Goal: Information Seeking & Learning: Learn about a topic

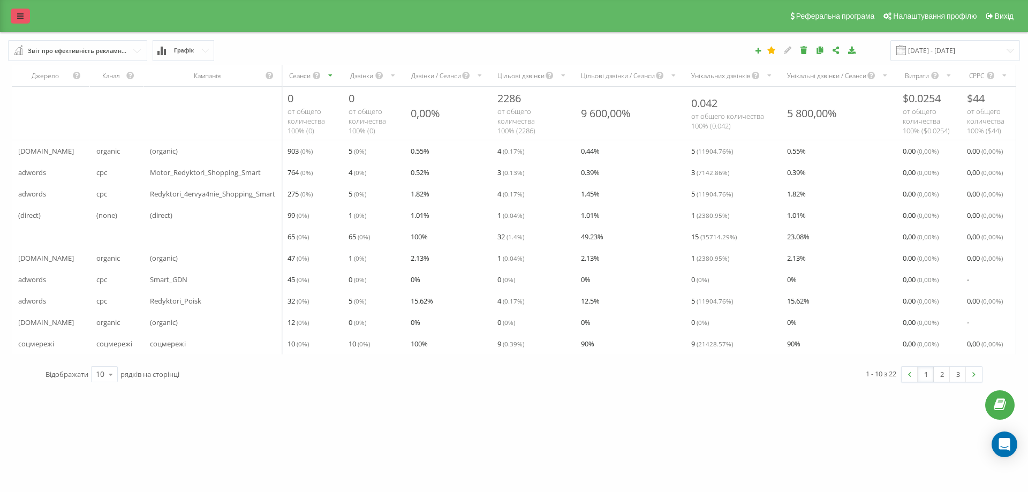
click at [24, 15] on link at bounding box center [20, 16] width 19 height 15
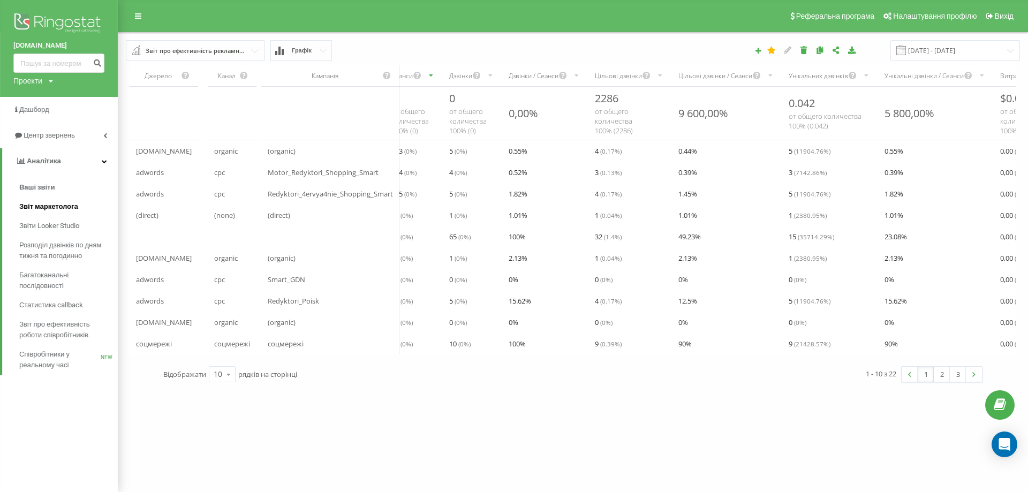
click at [57, 208] on span "Звіт маркетолога" at bounding box center [48, 206] width 59 height 11
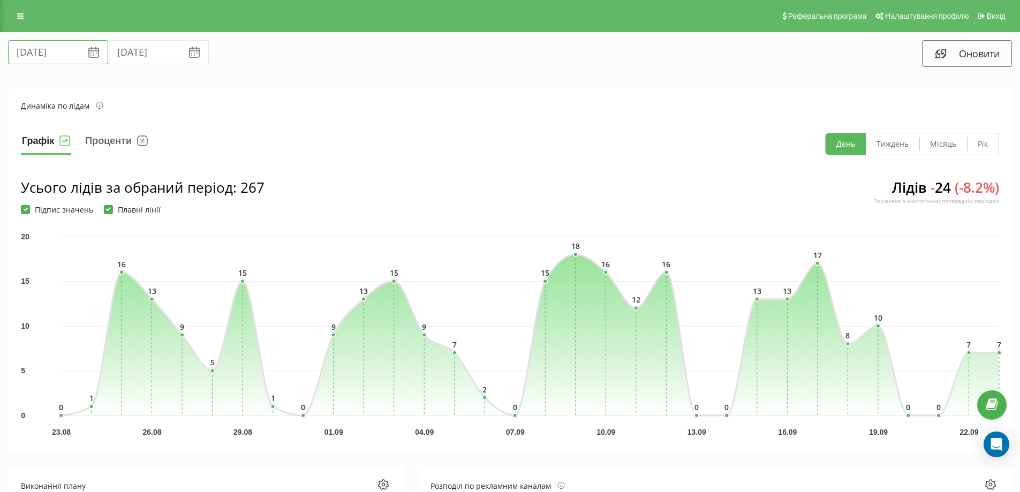
click at [52, 53] on input "[DATE]" at bounding box center [58, 52] width 100 height 24
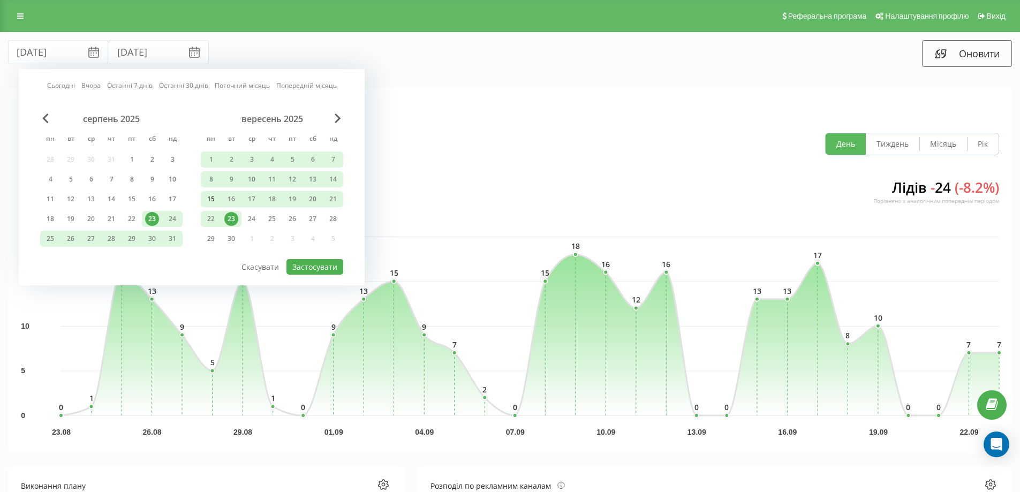
click at [214, 198] on div "15" at bounding box center [211, 199] width 14 height 14
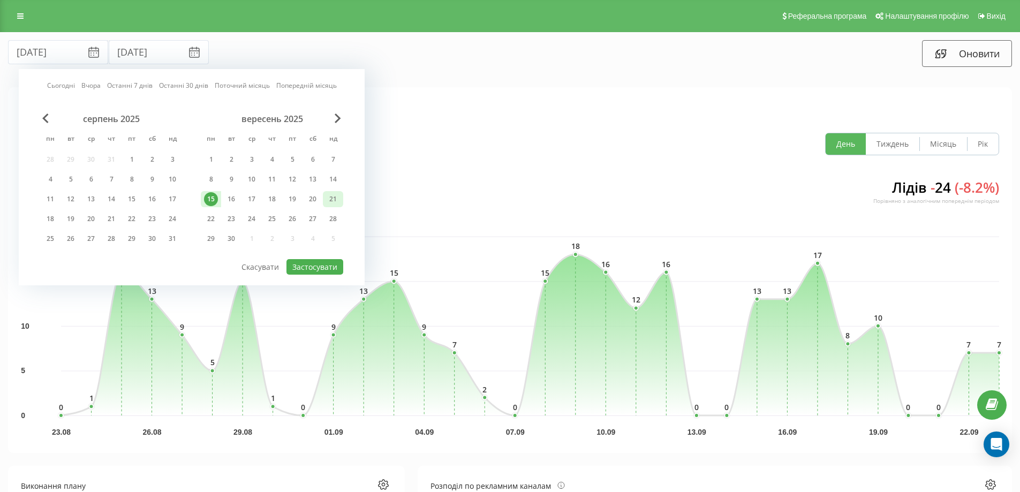
click at [334, 198] on div "21" at bounding box center [333, 199] width 14 height 14
click at [321, 270] on button "Застосувати" at bounding box center [314, 267] width 57 height 16
type input "15.09.2025"
type input "21.09.2025"
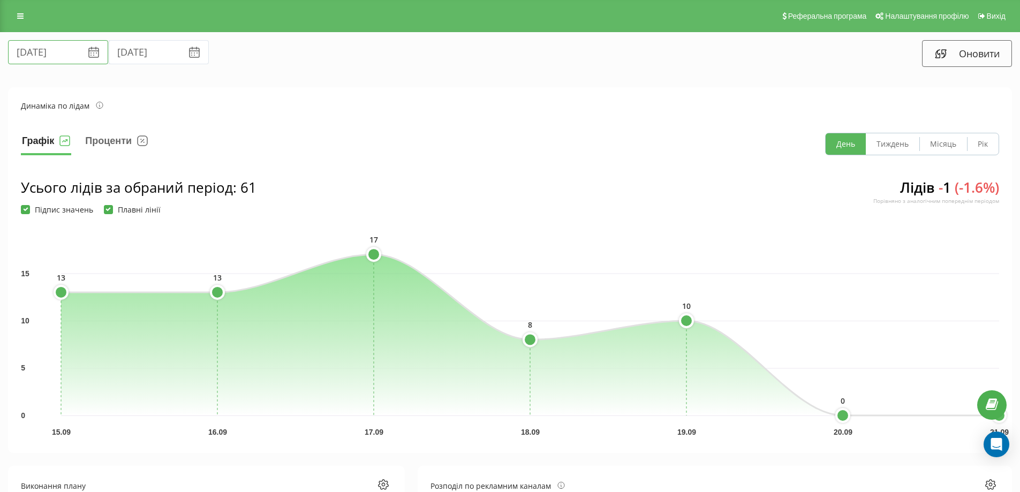
click at [50, 47] on input "15.09.2025" at bounding box center [58, 52] width 100 height 24
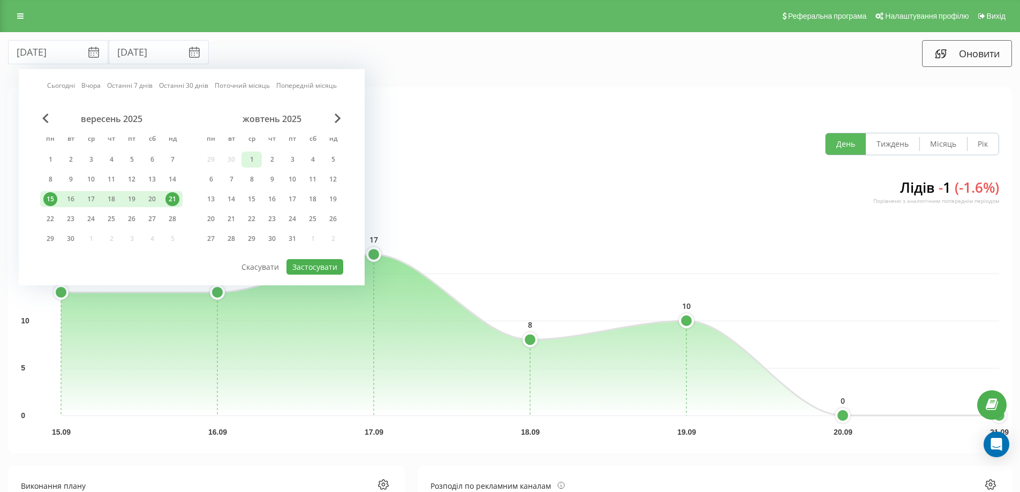
click at [252, 156] on div "1" at bounding box center [252, 160] width 14 height 14
click at [52, 162] on div "1" at bounding box center [50, 160] width 14 height 14
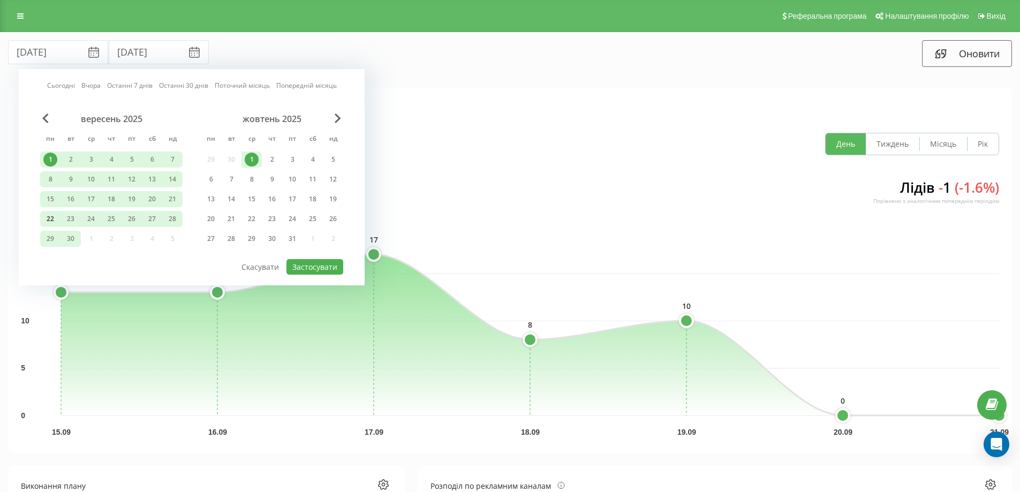
click at [51, 218] on div "22" at bounding box center [50, 219] width 14 height 14
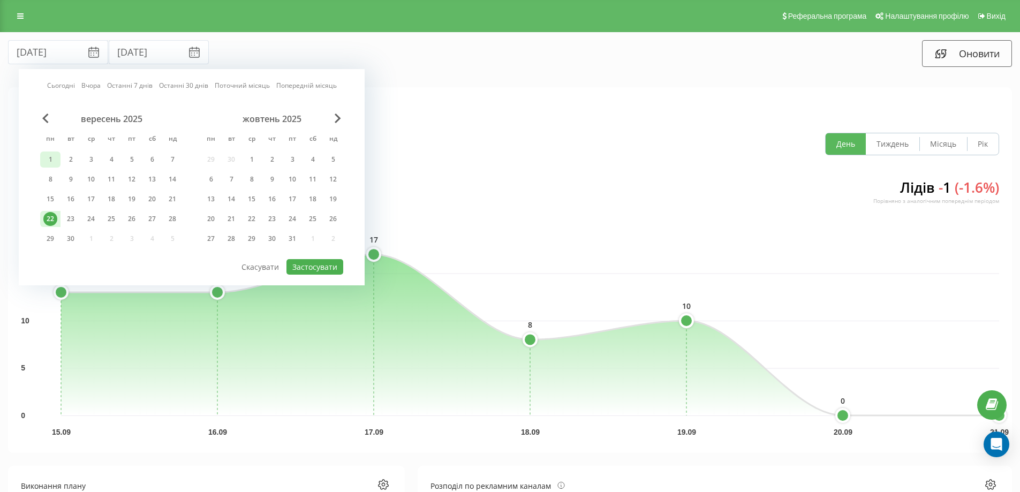
click at [49, 152] on div "1" at bounding box center [50, 159] width 20 height 16
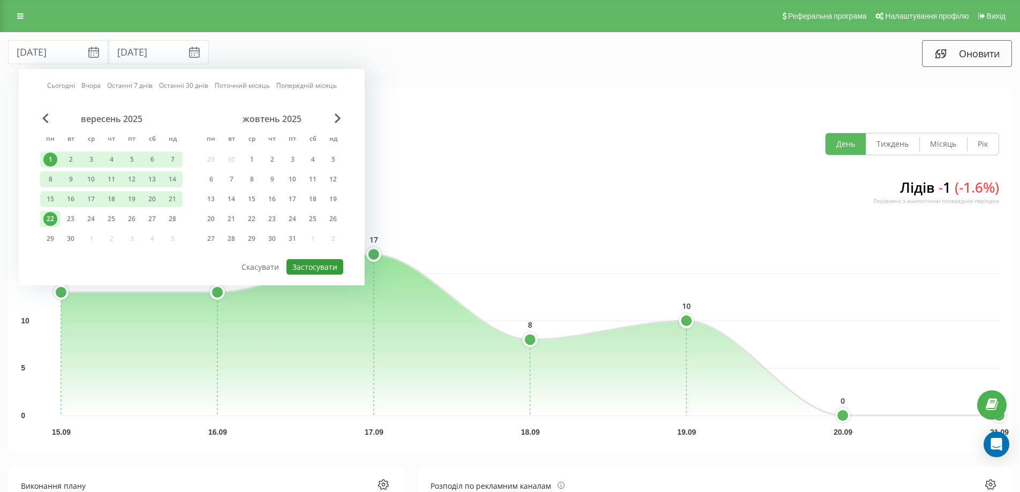
click at [306, 264] on button "Застосувати" at bounding box center [314, 267] width 57 height 16
type input "01.09.2025"
type input "22.09.2025"
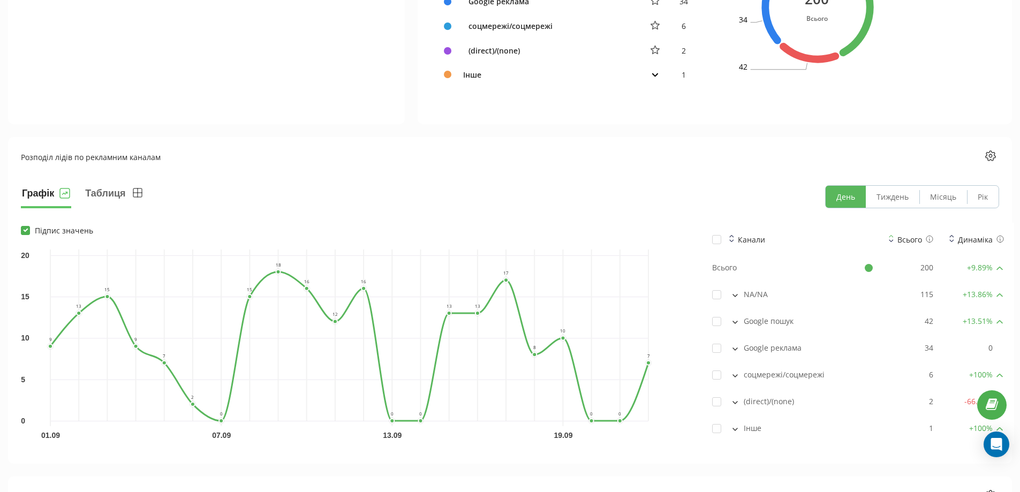
scroll to position [642, 0]
click at [736, 320] on icon at bounding box center [734, 321] width 5 height 3
click at [737, 350] on button at bounding box center [735, 347] width 12 height 10
click at [736, 350] on button at bounding box center [735, 347] width 12 height 10
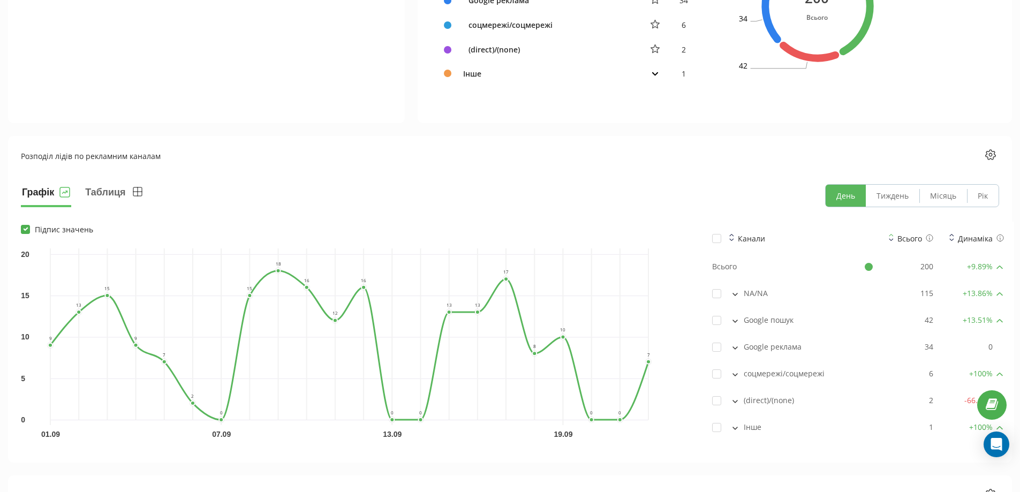
click at [736, 294] on icon at bounding box center [734, 294] width 5 height 3
click at [736, 294] on icon at bounding box center [735, 294] width 4 height 2
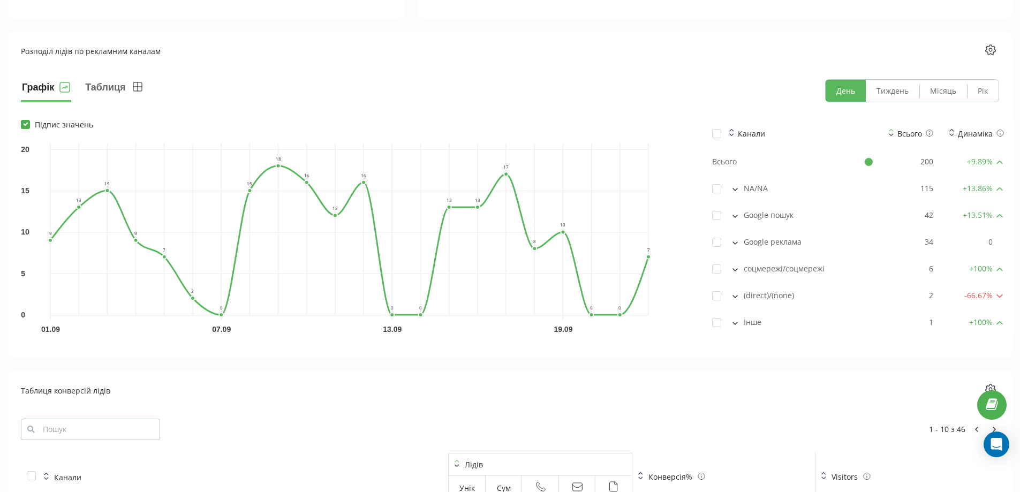
scroll to position [749, 0]
click at [734, 292] on button at bounding box center [735, 294] width 12 height 10
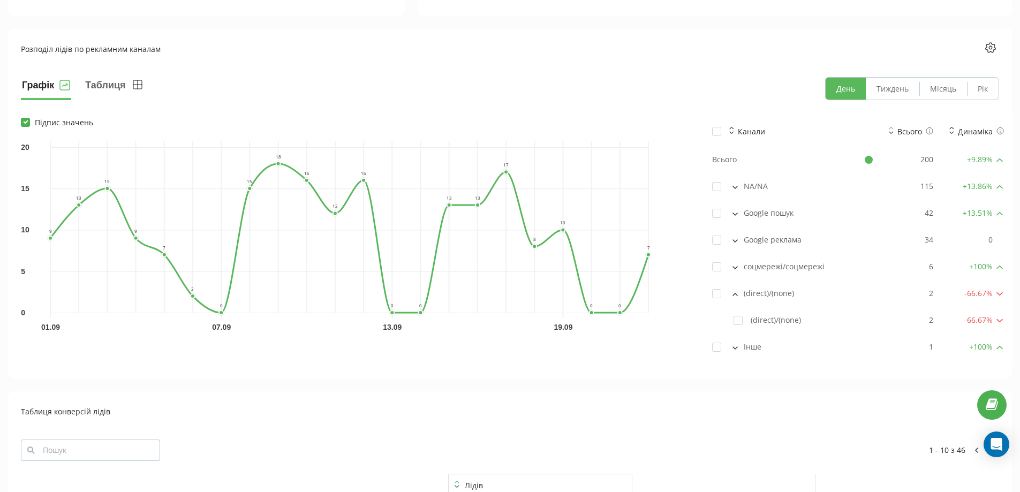
click at [735, 292] on button at bounding box center [735, 294] width 12 height 10
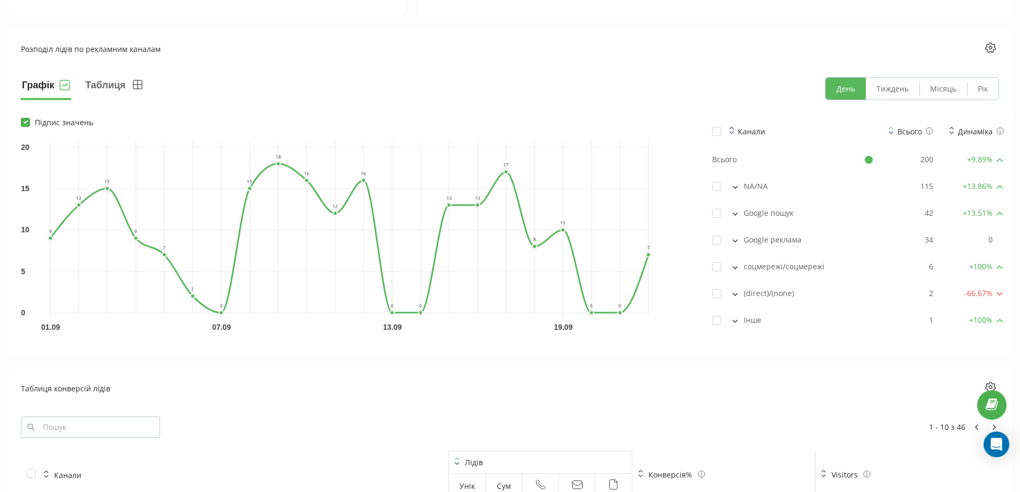
click at [737, 270] on button at bounding box center [735, 267] width 12 height 10
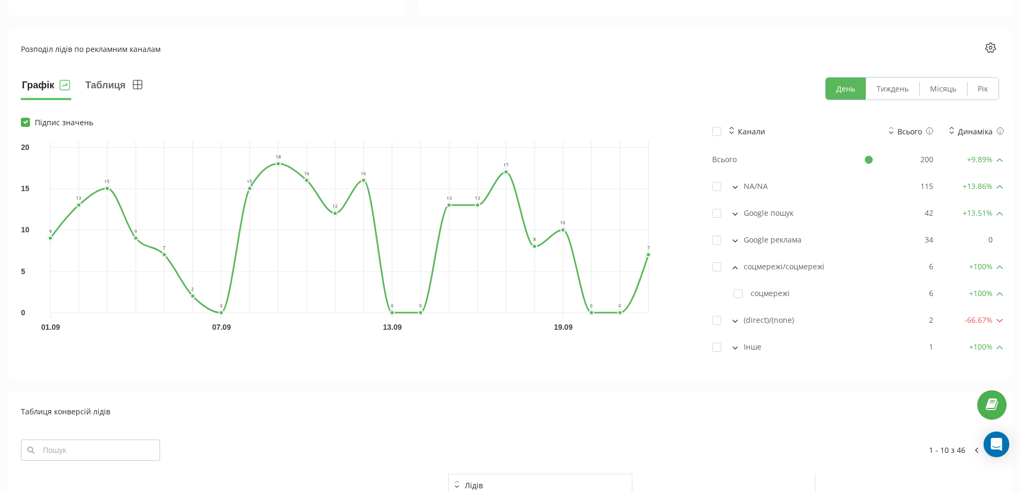
click at [737, 269] on icon at bounding box center [735, 268] width 4 height 2
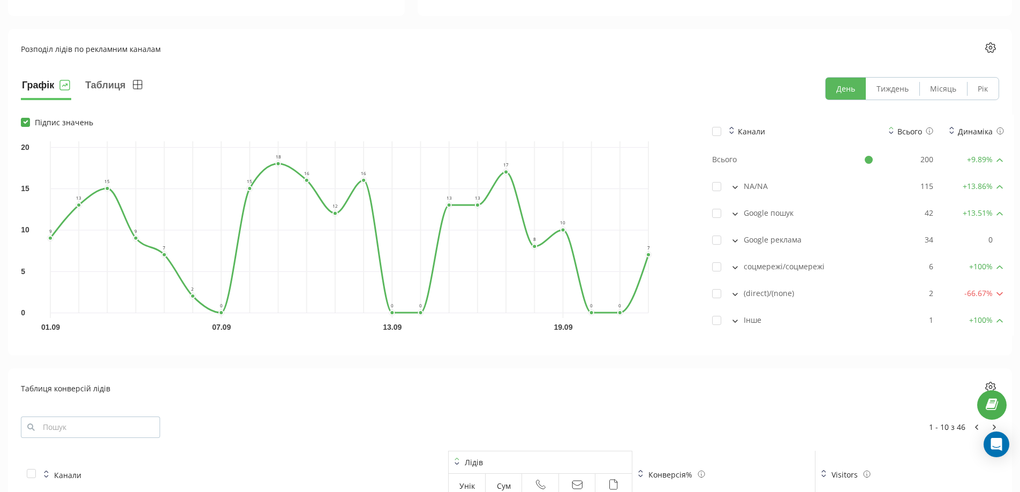
click at [735, 320] on icon at bounding box center [734, 321] width 5 height 3
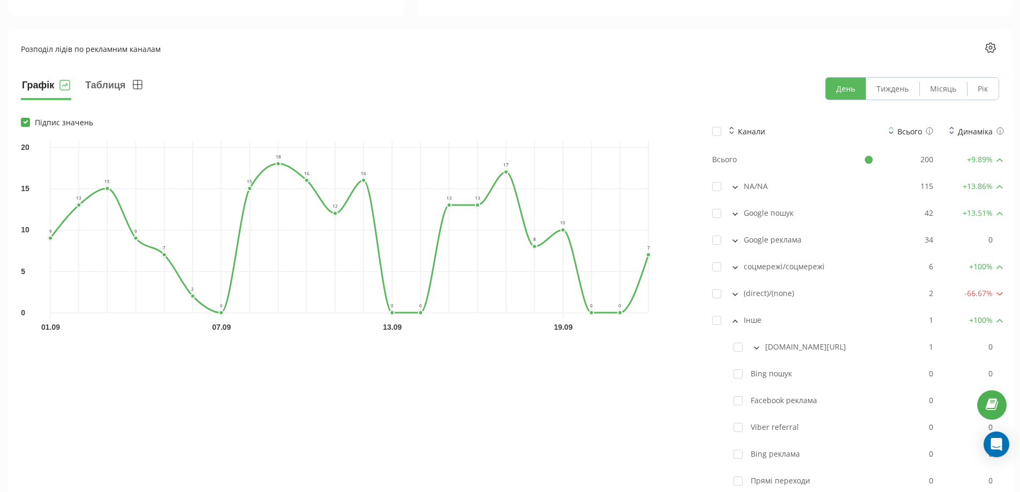
click at [736, 319] on button at bounding box center [735, 320] width 12 height 10
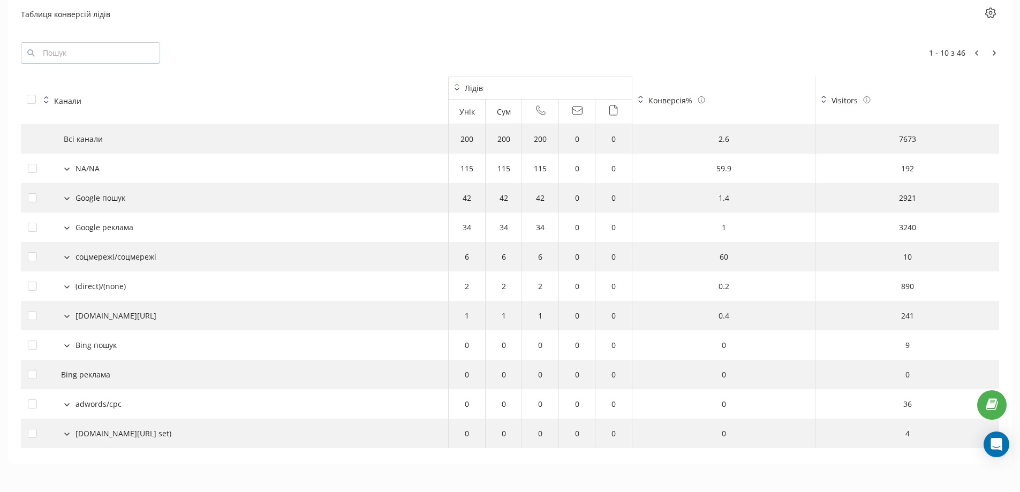
scroll to position [1124, 0]
click at [69, 170] on icon at bounding box center [66, 168] width 5 height 3
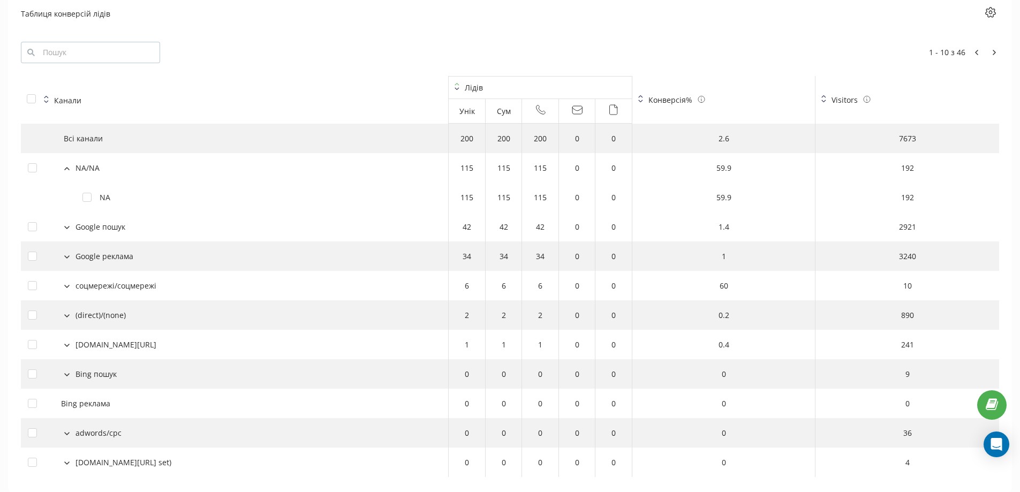
click at [65, 170] on icon at bounding box center [67, 169] width 4 height 2
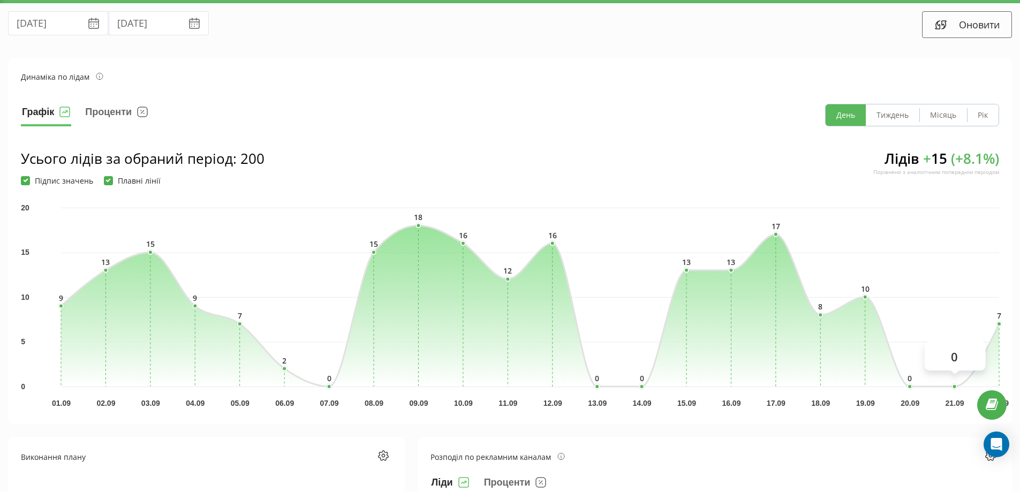
scroll to position [0, 0]
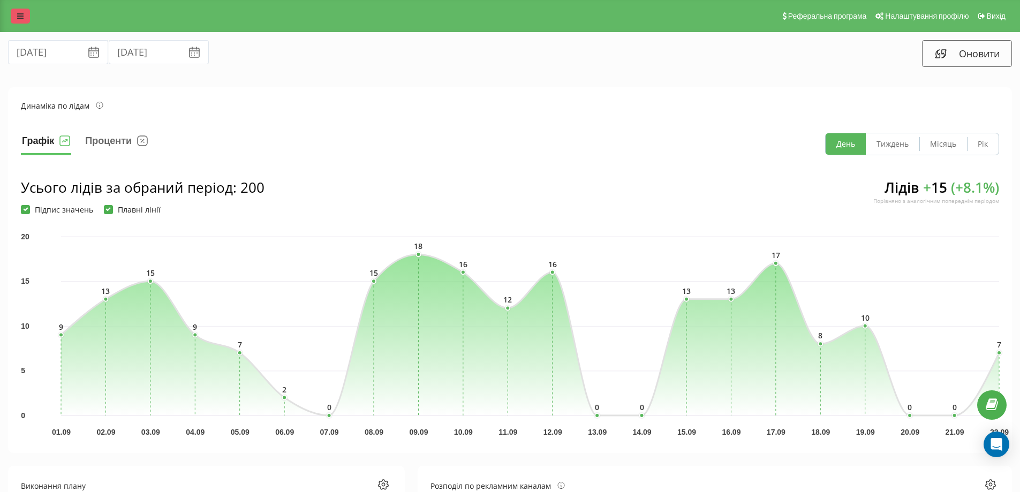
click at [21, 10] on link at bounding box center [20, 16] width 19 height 15
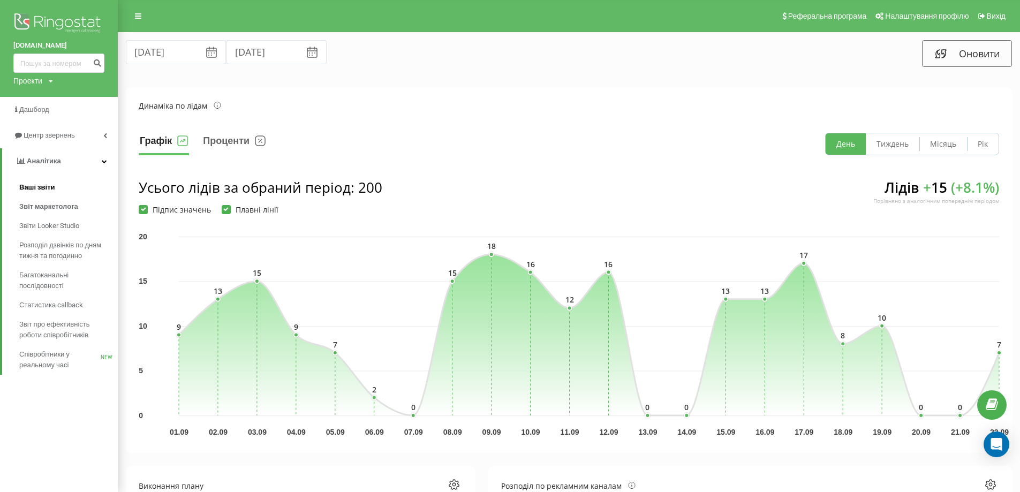
click at [52, 185] on span "Ваші звіти" at bounding box center [37, 187] width 36 height 11
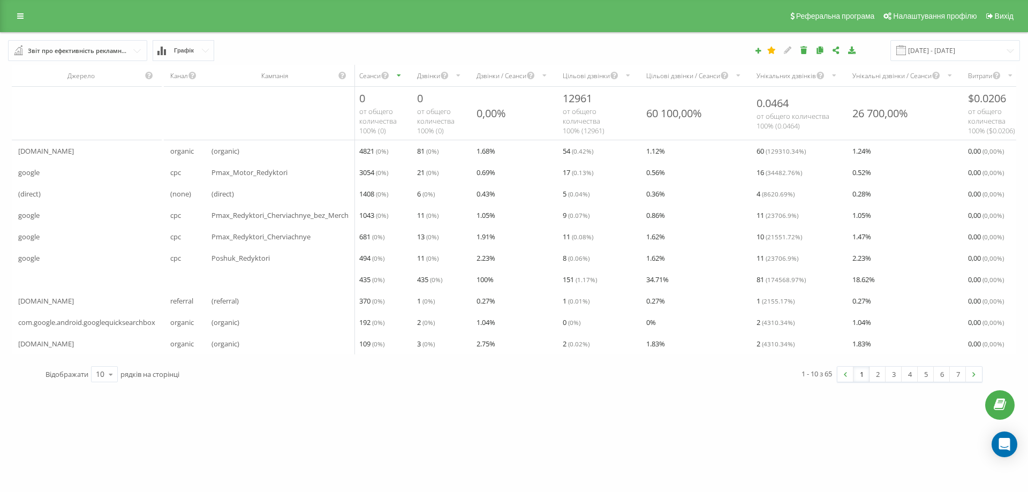
click at [194, 54] on button "Графік" at bounding box center [184, 50] width 62 height 21
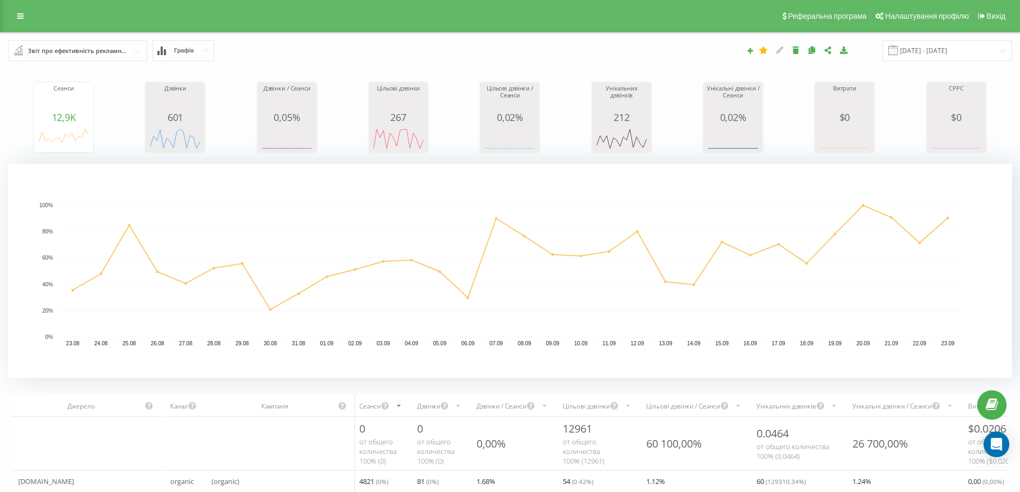
click at [195, 50] on button "Графік" at bounding box center [184, 50] width 62 height 21
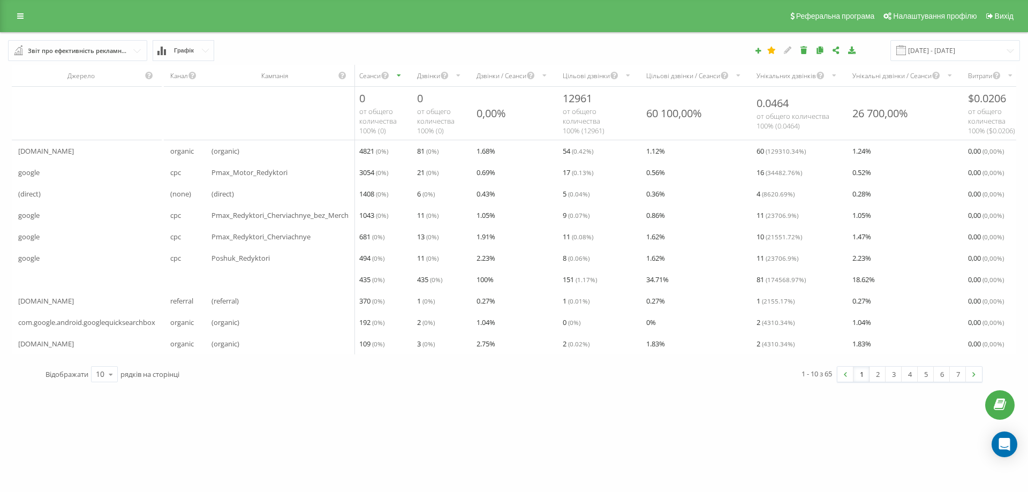
click at [119, 51] on div "Звіт про ефективність рекламних кампаній" at bounding box center [78, 51] width 101 height 12
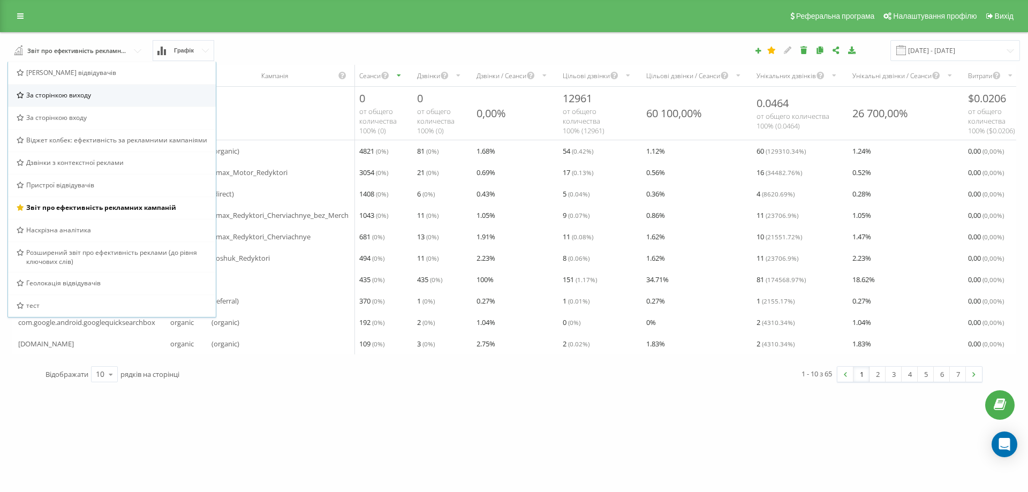
click at [103, 99] on div "За сторінкою виходу" at bounding box center [112, 94] width 191 height 9
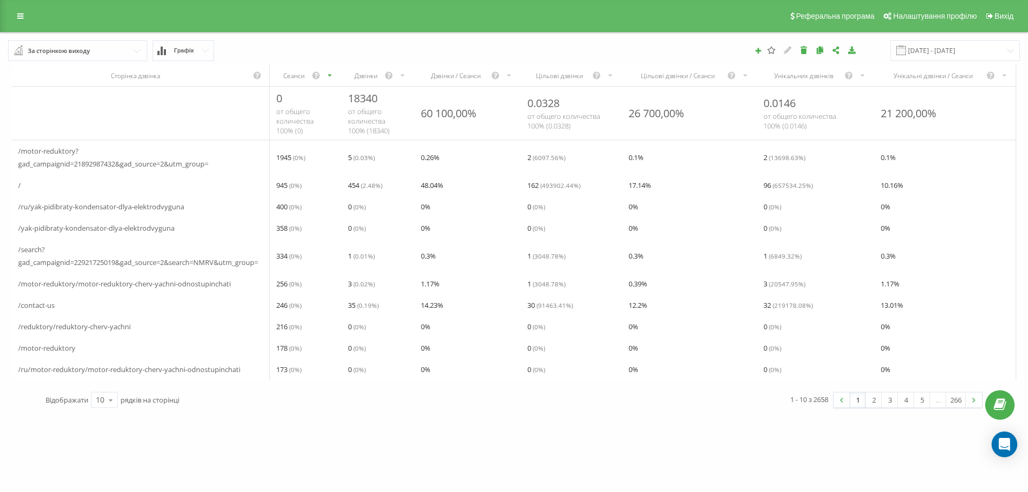
click at [103, 50] on input "text" at bounding box center [78, 50] width 138 height 19
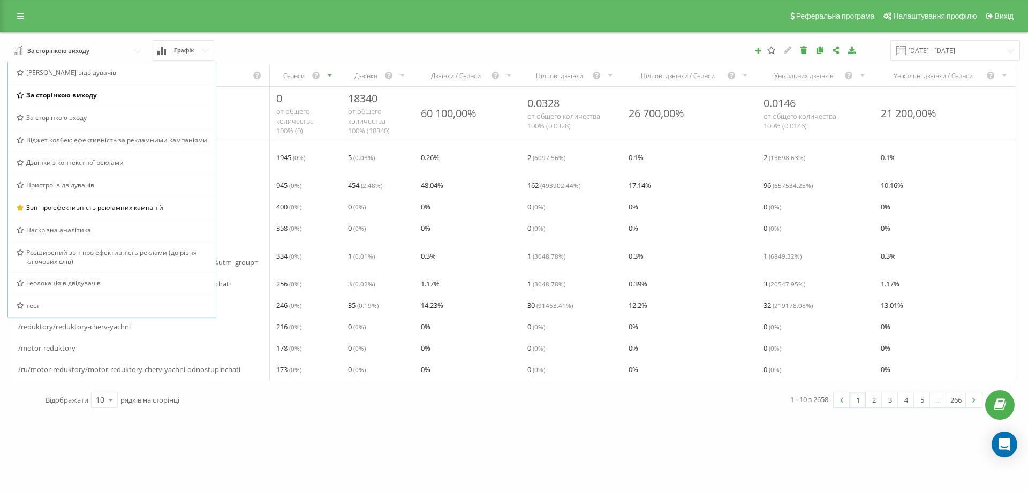
drag, startPoint x: 80, startPoint y: 120, endPoint x: 90, endPoint y: 125, distance: 11.3
click at [80, 119] on span "За сторінкою входу" at bounding box center [56, 117] width 60 height 9
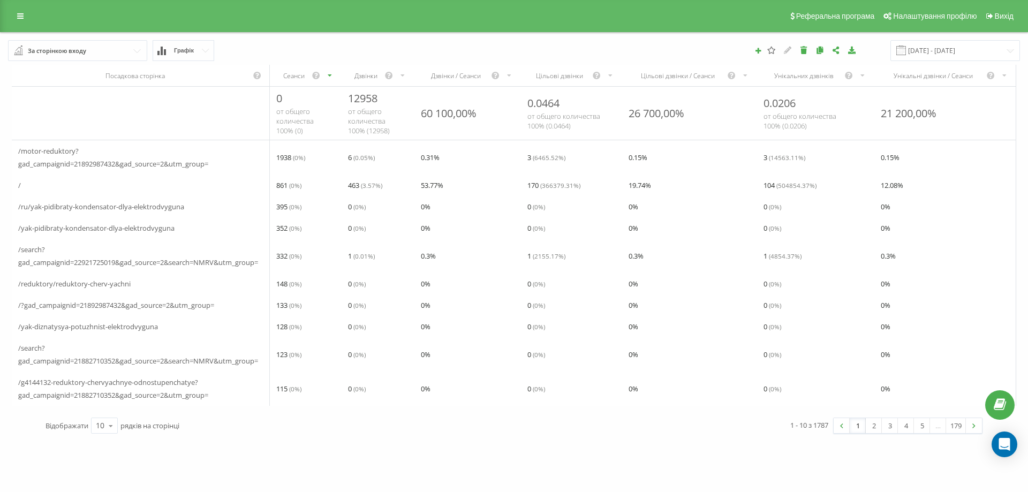
click at [84, 48] on div "За сторінкою входу" at bounding box center [57, 51] width 58 height 12
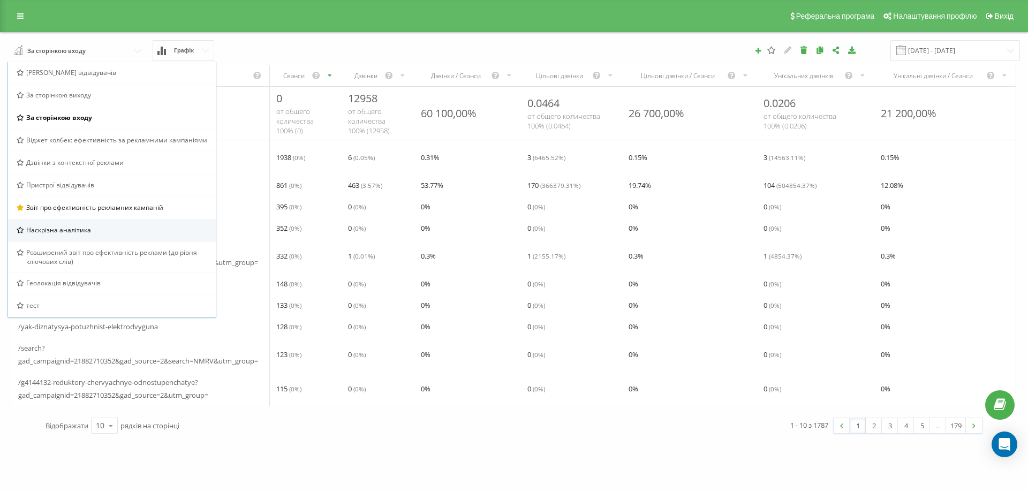
click at [117, 228] on div "Наскрізна аналітика" at bounding box center [112, 229] width 191 height 9
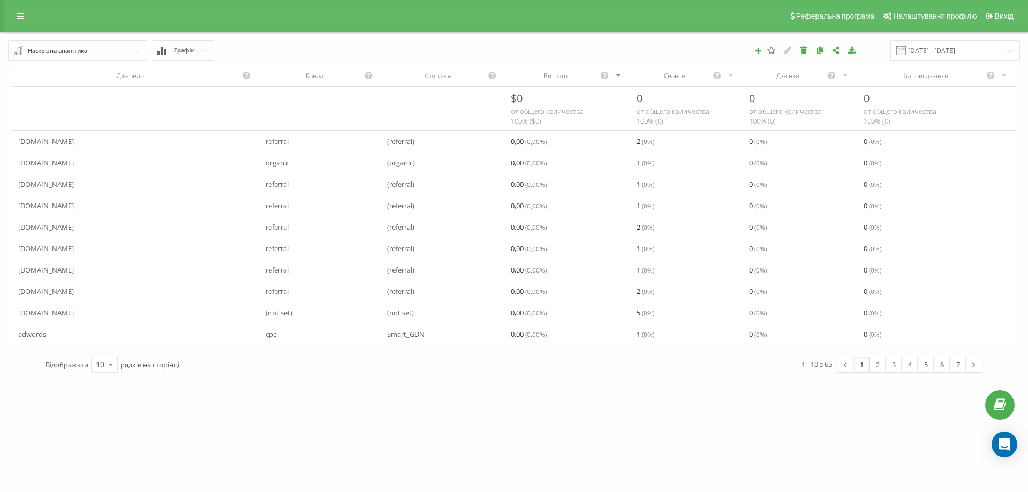
click at [102, 54] on input "text" at bounding box center [78, 50] width 138 height 19
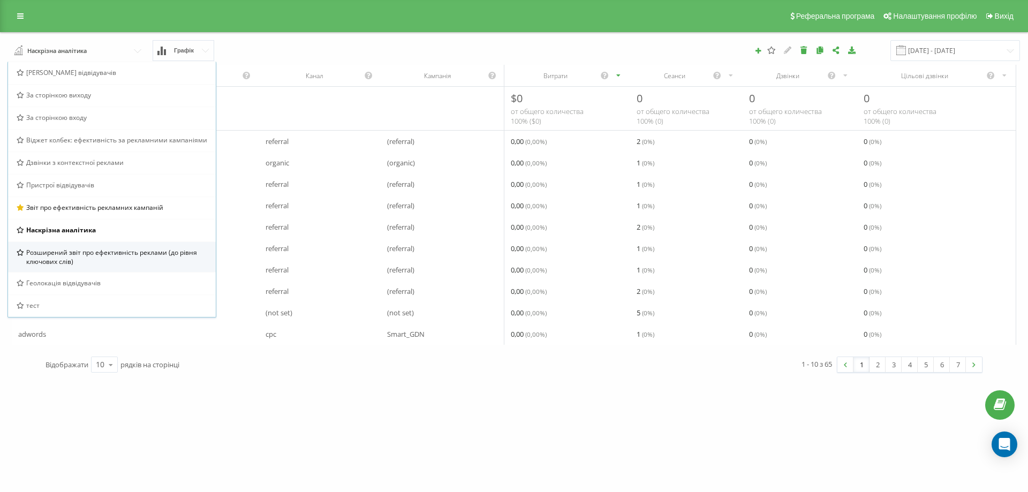
click at [82, 257] on span "Розширений звіт про ефективність реклами (до рівня ключових слів)" at bounding box center [116, 257] width 181 height 18
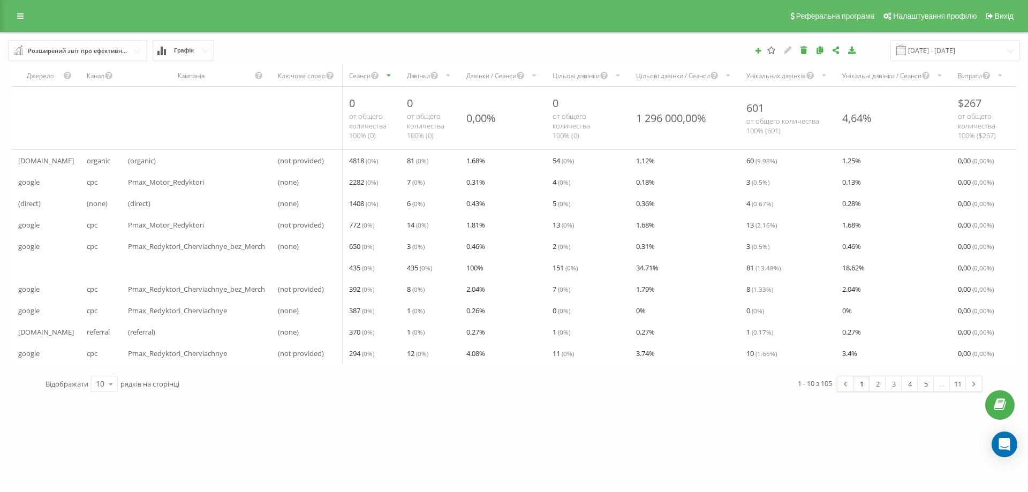
click at [412, 132] on span "от общего количества 100% ( 0 )" at bounding box center [425, 125] width 37 height 29
click at [410, 160] on span "81 ( 0 %)" at bounding box center [417, 160] width 21 height 13
click at [877, 391] on link "2" at bounding box center [877, 383] width 16 height 15
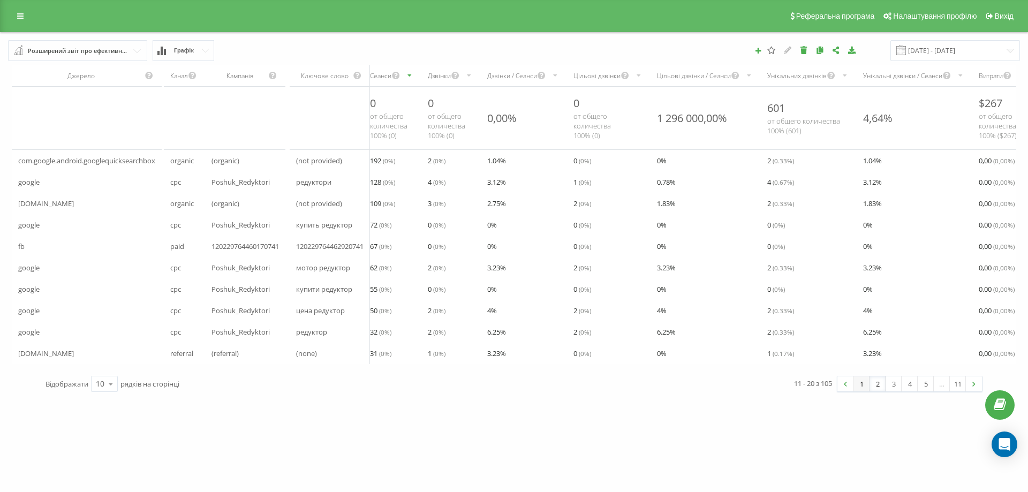
click at [862, 391] on link "1" at bounding box center [861, 383] width 16 height 15
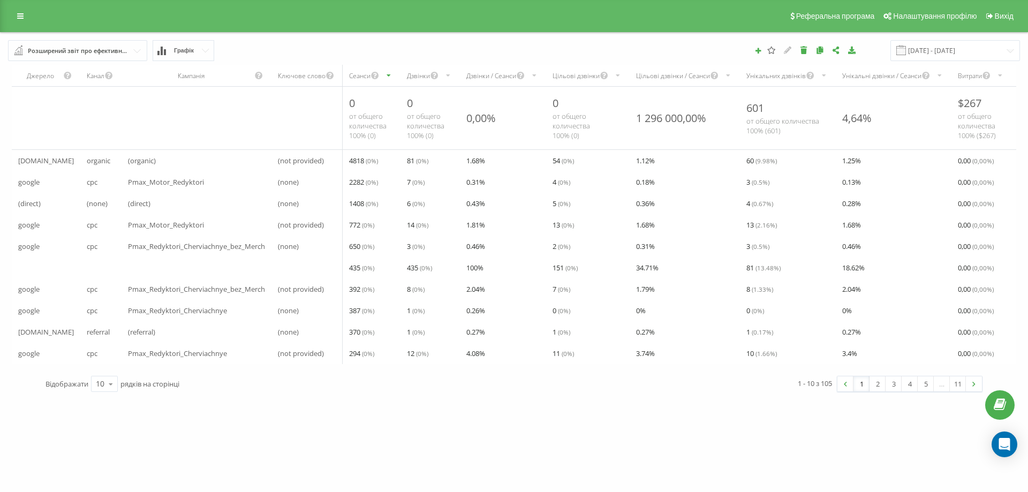
click at [76, 55] on div "Розширений звіт про ефективність реклами (до рівня ключових слів)" at bounding box center [78, 51] width 101 height 12
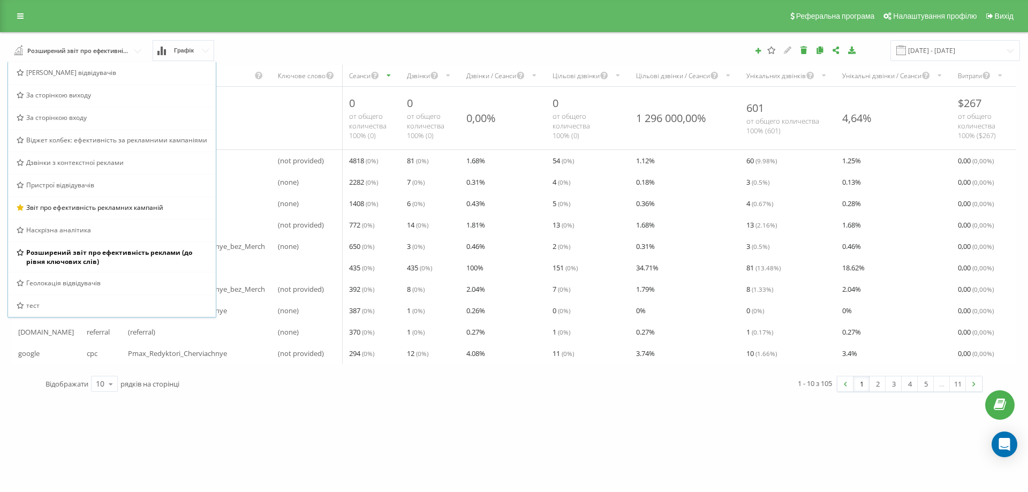
click at [70, 203] on span "Звіт про ефективність рекламних кампаній" at bounding box center [94, 207] width 137 height 9
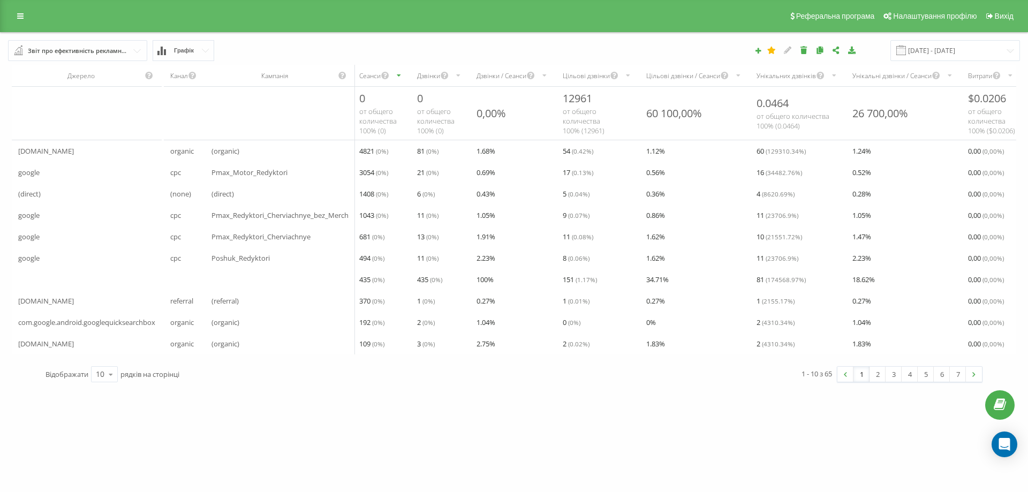
drag, startPoint x: 195, startPoint y: 289, endPoint x: 348, endPoint y: 293, distance: 153.7
click at [348, 290] on tr "435 ( 0 %) 435 ( 0 %) 100 % 151 ( 1.17 %) 34.71 % 81 ( 174568.97 %) 18.62 % 0,0…" at bounding box center [542, 279] width 1061 height 21
drag, startPoint x: 420, startPoint y: 286, endPoint x: 433, endPoint y: 286, distance: 12.8
click at [433, 286] on span "435 ( 0 %)" at bounding box center [429, 279] width 25 height 13
click at [422, 105] on span "0" at bounding box center [420, 98] width 6 height 14
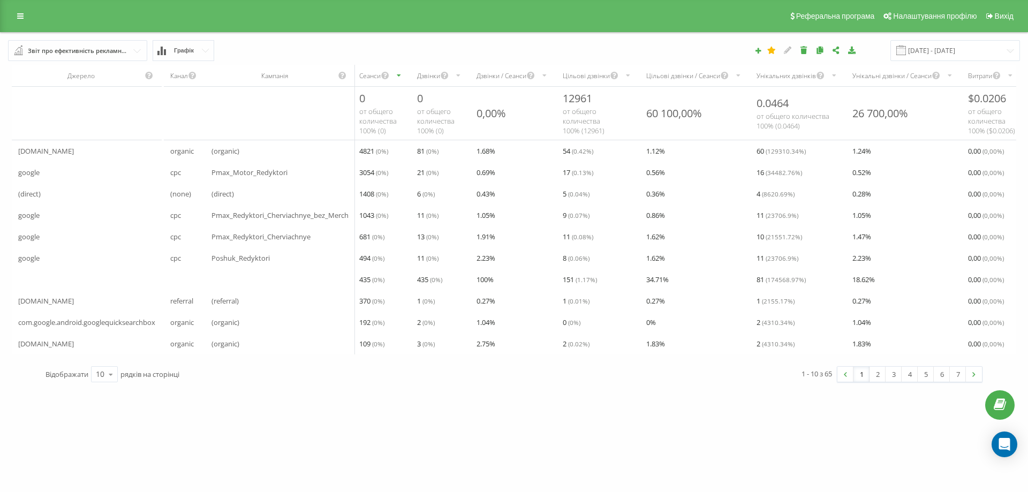
click at [439, 127] on span "от общего количества 100% ( 0 )" at bounding box center [435, 121] width 37 height 29
click at [37, 51] on div "Звіт про ефективність рекламних кампаній" at bounding box center [78, 51] width 101 height 12
click at [23, 16] on icon at bounding box center [20, 15] width 6 height 7
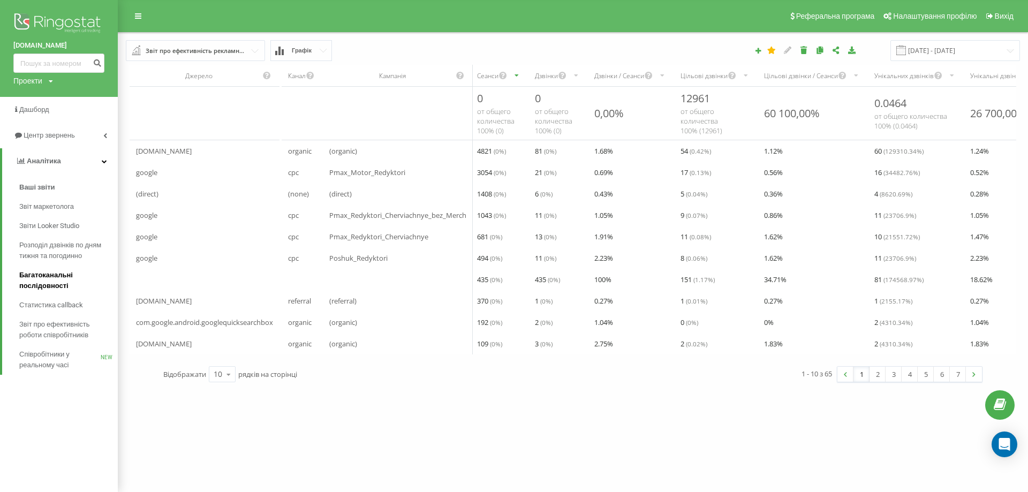
drag, startPoint x: 51, startPoint y: 278, endPoint x: 56, endPoint y: 280, distance: 5.8
click at [51, 278] on span "Багатоканальні послідовності" at bounding box center [65, 280] width 93 height 21
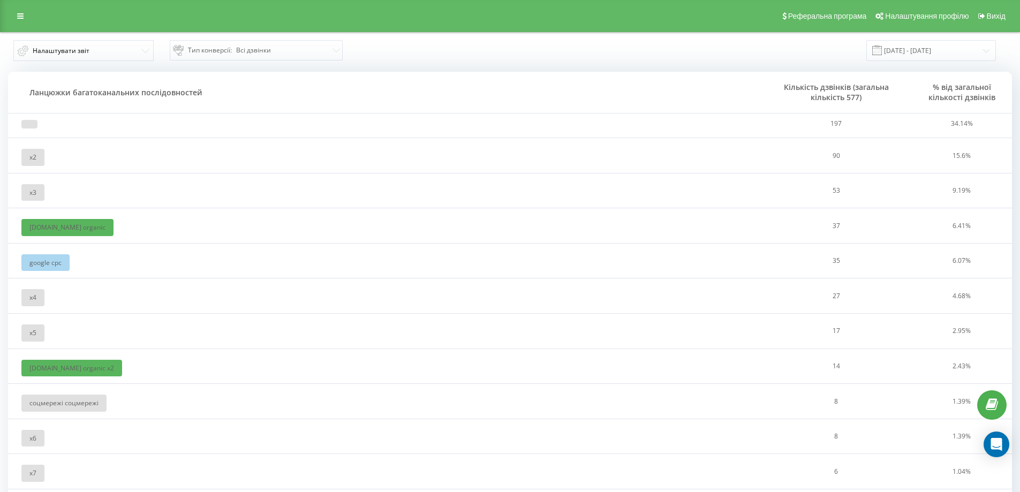
click at [262, 46] on div "Тип конверсії : Всі дзвінки" at bounding box center [252, 50] width 158 height 13
click at [264, 44] on div "Тип конверсії : Всі дзвінки" at bounding box center [252, 50] width 158 height 13
click at [32, 157] on span "x 2" at bounding box center [32, 157] width 7 height 9
click at [33, 156] on span "x 2" at bounding box center [32, 157] width 7 height 9
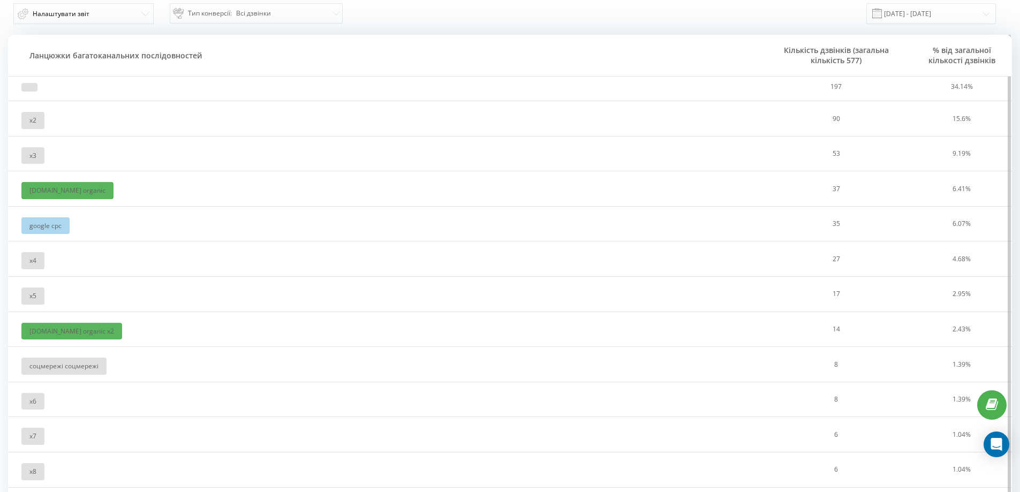
scroll to position [54, 0]
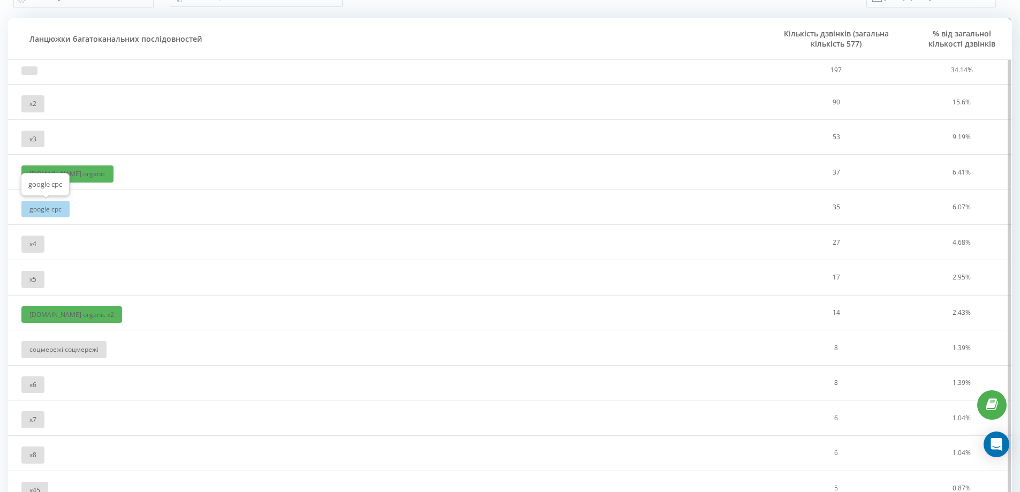
click at [43, 208] on div "google cpc" at bounding box center [45, 209] width 48 height 17
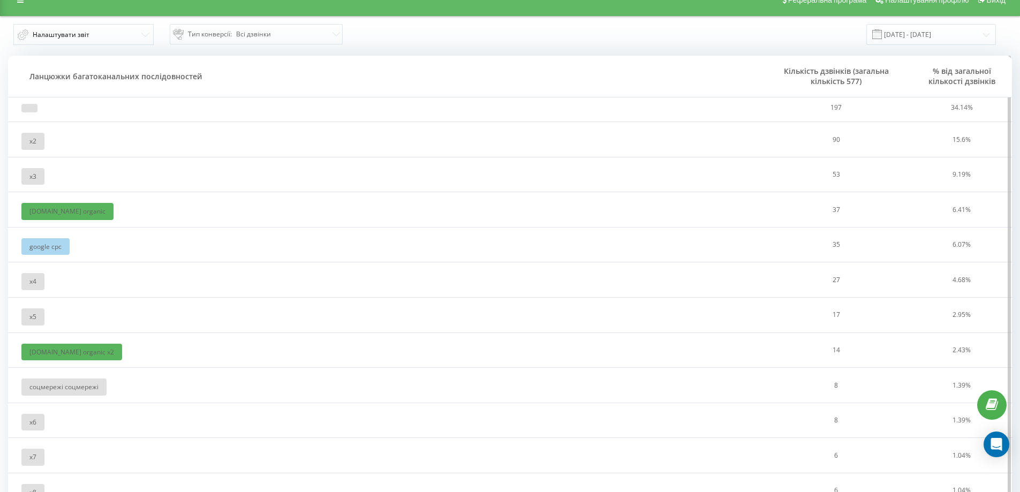
scroll to position [0, 0]
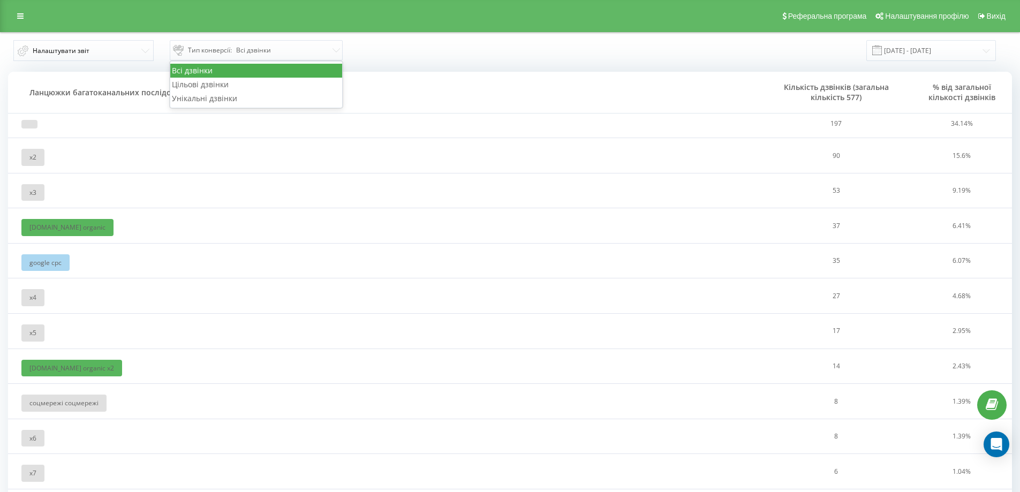
click at [249, 45] on div "Тип конверсії : Всі дзвінки" at bounding box center [252, 50] width 158 height 13
click at [111, 49] on button "Налаштувати звіт" at bounding box center [83, 50] width 140 height 21
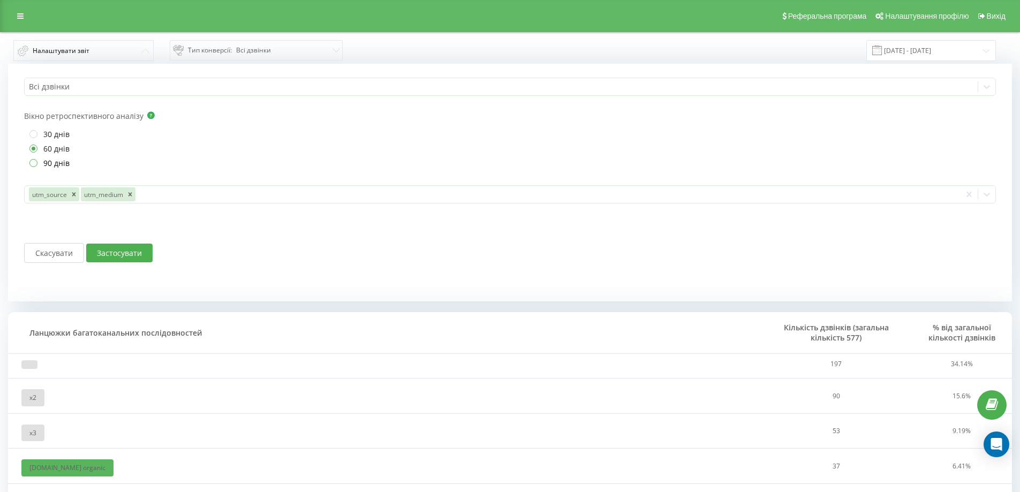
click at [31, 160] on label "90 днів" at bounding box center [49, 162] width 40 height 9
radio input "true"
click at [129, 245] on button "Застосувати" at bounding box center [119, 253] width 66 height 19
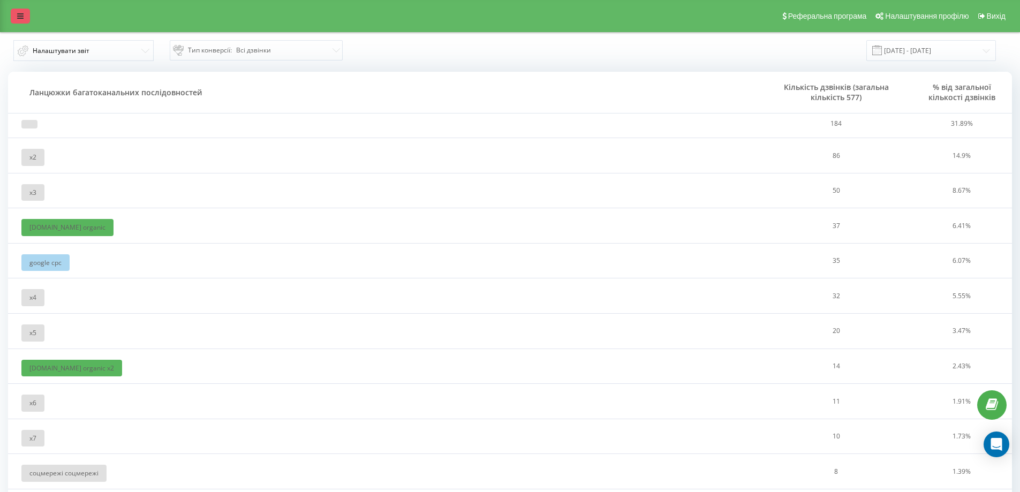
click at [18, 13] on icon at bounding box center [20, 15] width 6 height 7
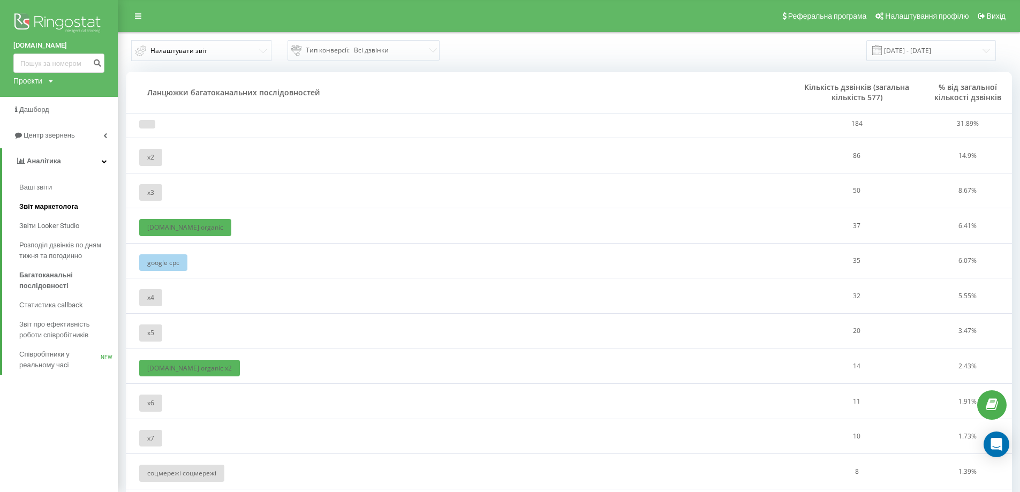
click at [65, 208] on span "Звіт маркетолога" at bounding box center [48, 206] width 59 height 11
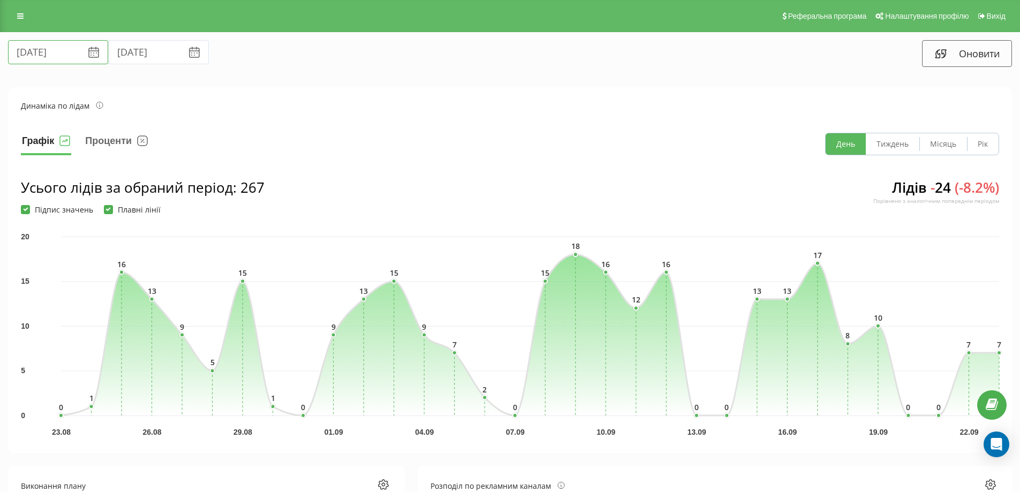
click at [51, 47] on input "[DATE]" at bounding box center [58, 52] width 100 height 24
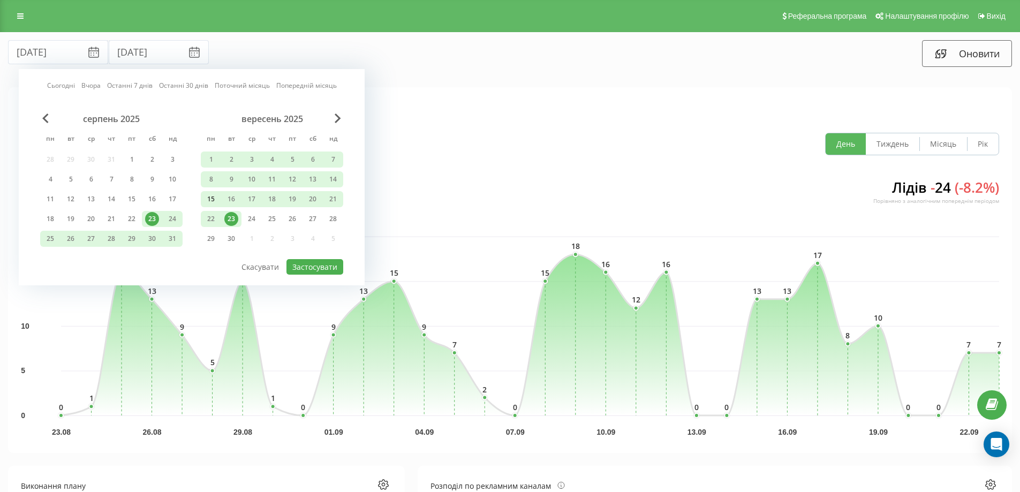
click at [210, 198] on div "15" at bounding box center [211, 199] width 14 height 14
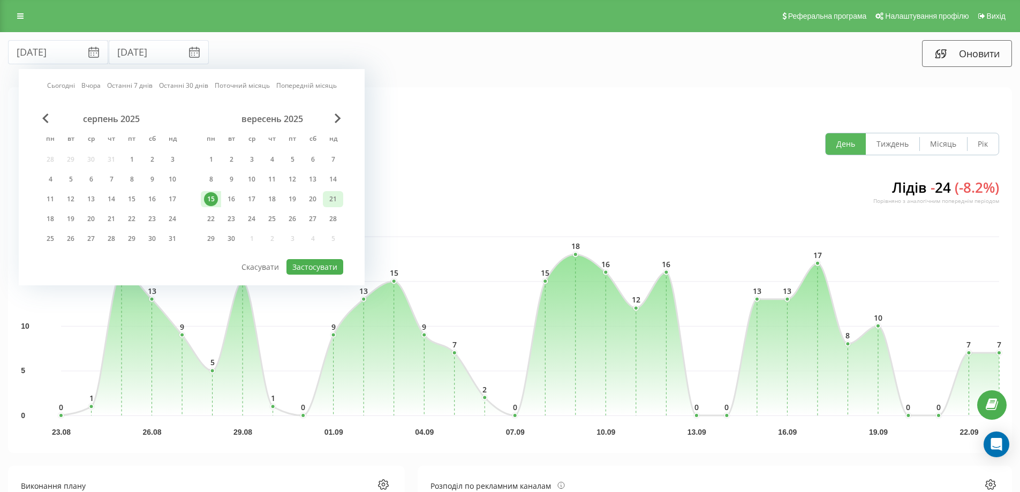
click at [339, 194] on div "21" at bounding box center [333, 199] width 14 height 14
click at [325, 261] on button "Застосувати" at bounding box center [314, 267] width 57 height 16
type input "[DATE]"
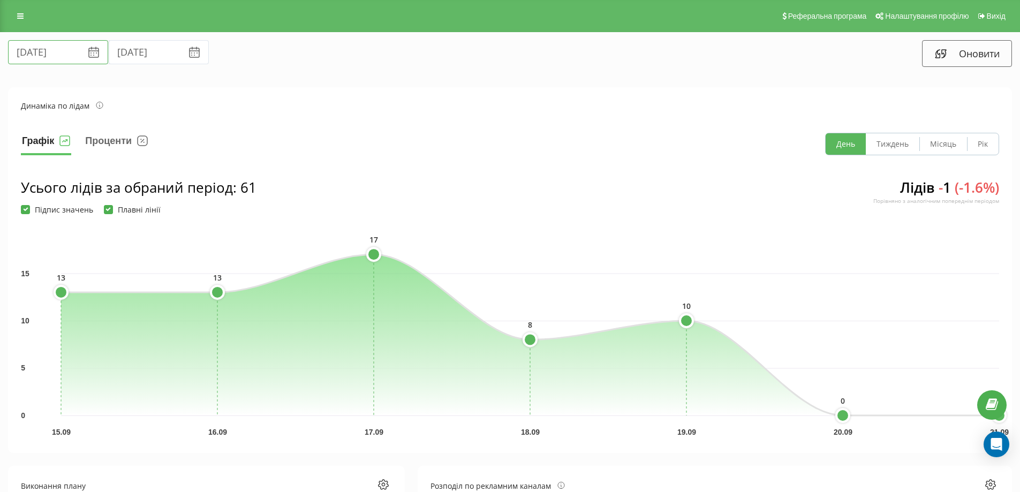
click at [54, 48] on input "[DATE]" at bounding box center [58, 52] width 100 height 24
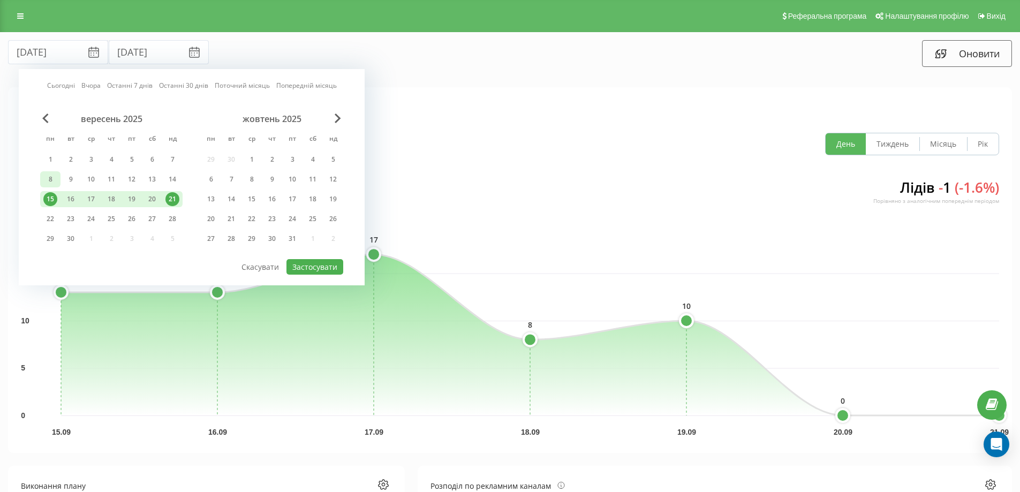
click at [51, 176] on div "8" at bounding box center [50, 179] width 14 height 14
click at [175, 176] on div "14" at bounding box center [172, 179] width 14 height 14
click at [317, 267] on button "Застосувати" at bounding box center [314, 267] width 57 height 16
type input "[DATE]"
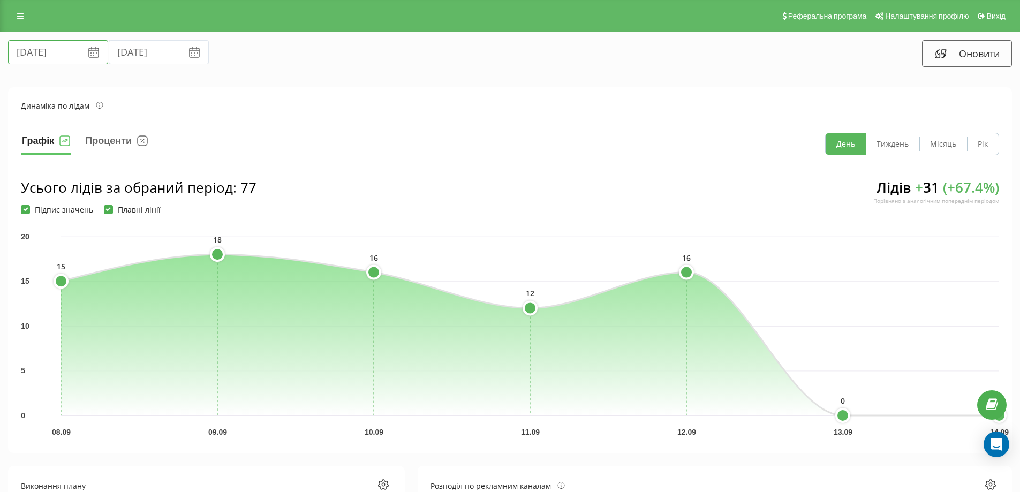
click at [51, 54] on input "[DATE]" at bounding box center [58, 52] width 100 height 24
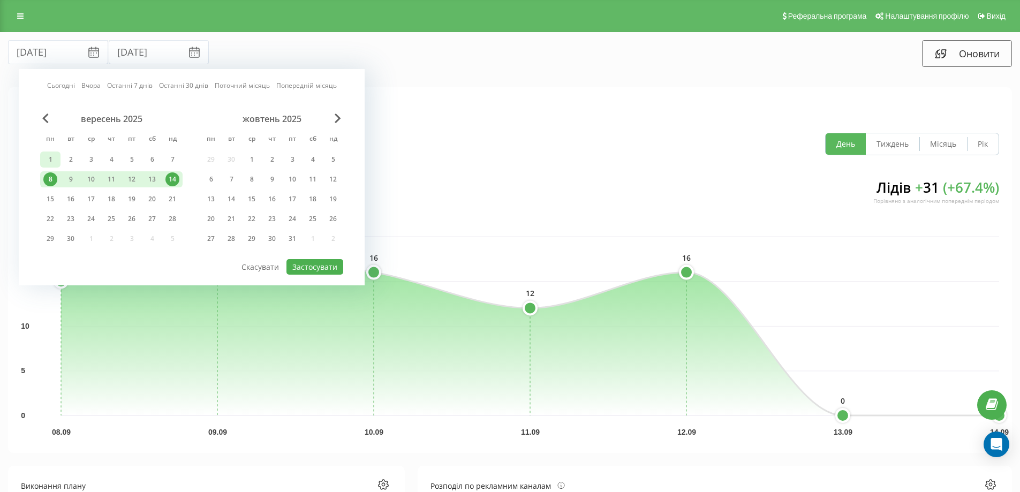
click at [51, 156] on div "1" at bounding box center [50, 160] width 14 height 14
click at [333, 160] on div "5" at bounding box center [333, 160] width 14 height 14
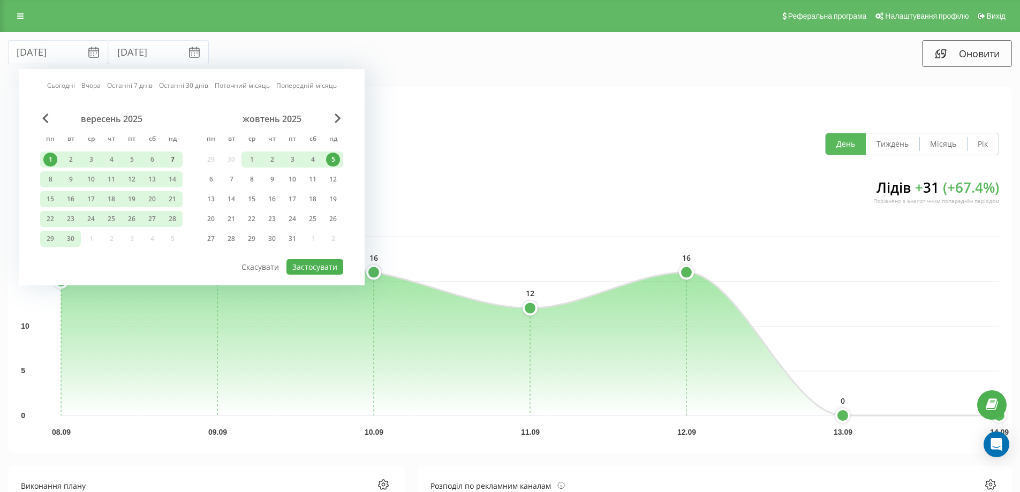
click at [176, 161] on div "7" at bounding box center [172, 160] width 14 height 14
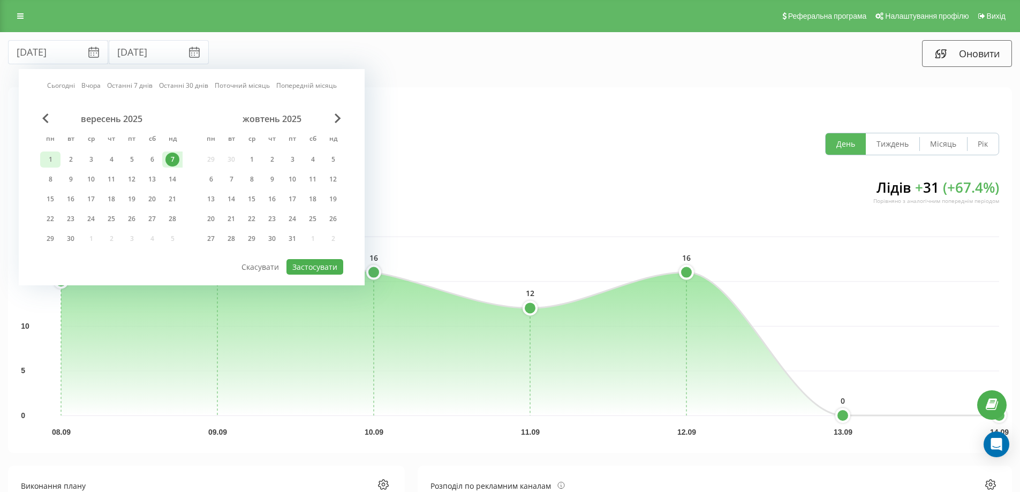
click at [44, 158] on div "1" at bounding box center [50, 160] width 14 height 14
click at [310, 265] on button "Застосувати" at bounding box center [314, 267] width 57 height 16
type input "[DATE]"
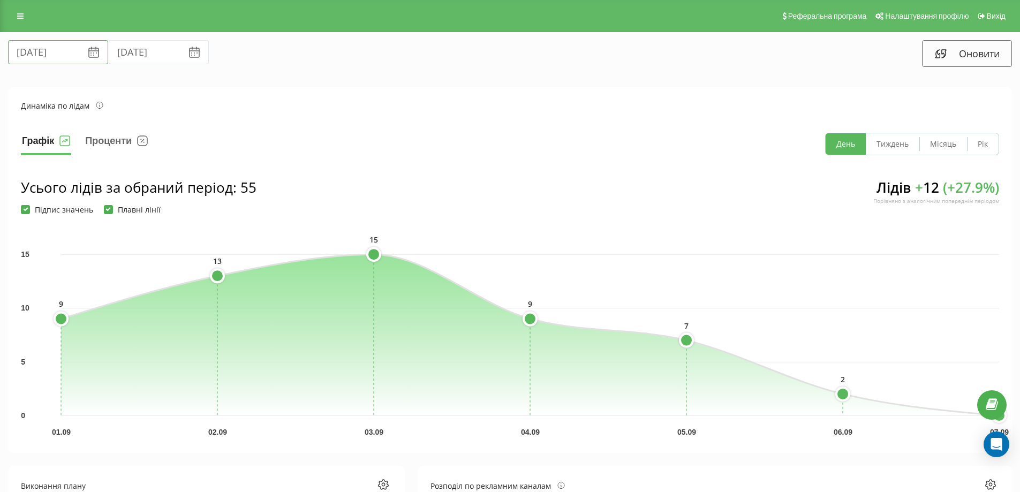
click at [54, 49] on input "[DATE]" at bounding box center [58, 52] width 100 height 24
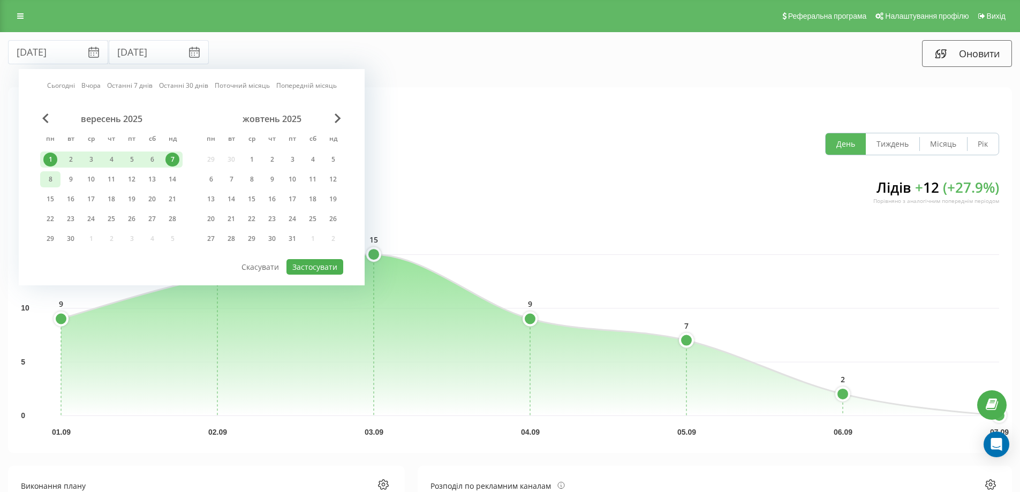
click at [50, 175] on div "8" at bounding box center [50, 179] width 14 height 14
click at [173, 178] on div "14" at bounding box center [172, 179] width 14 height 14
click at [323, 268] on button "Застосувати" at bounding box center [314, 267] width 57 height 16
type input "[DATE]"
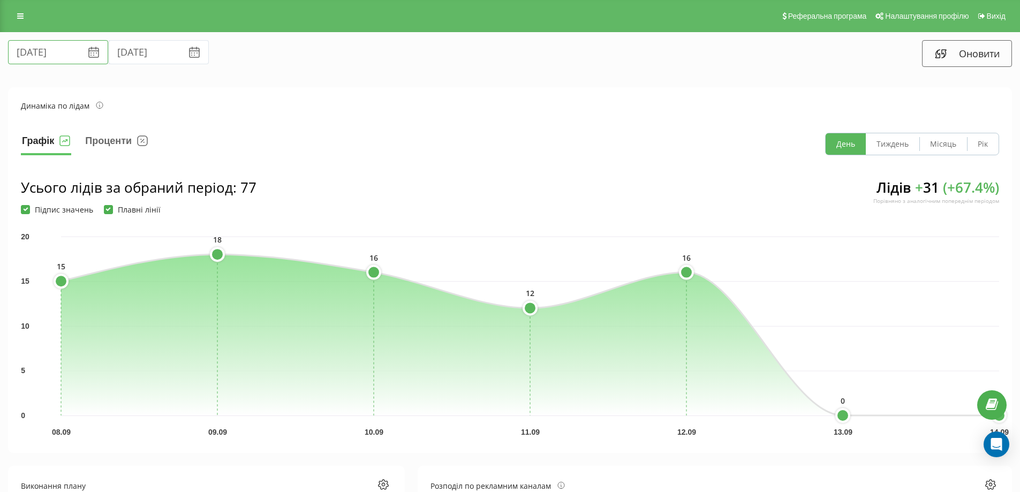
click at [59, 47] on input "[DATE]" at bounding box center [58, 52] width 100 height 24
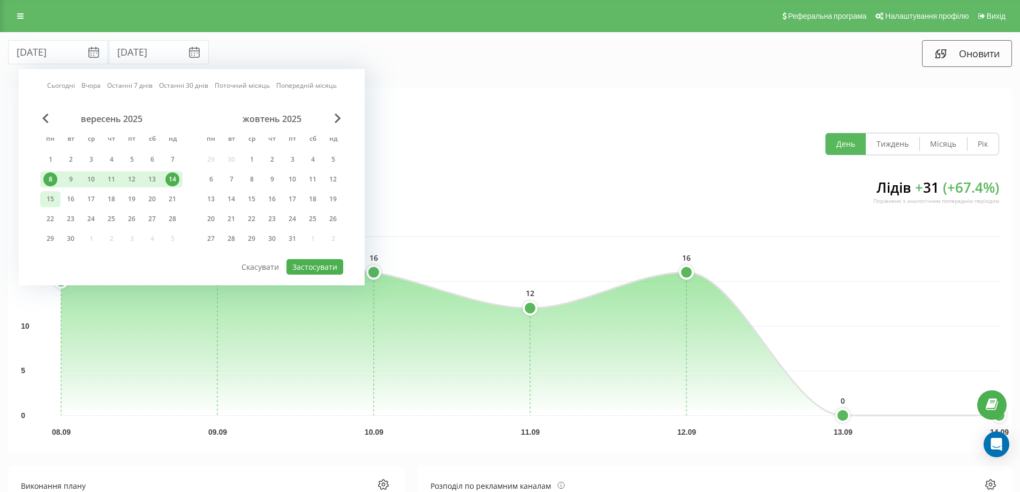
click at [52, 202] on div "15" at bounding box center [50, 199] width 14 height 14
drag, startPoint x: 172, startPoint y: 199, endPoint x: 182, endPoint y: 212, distance: 16.8
click at [172, 200] on div "21" at bounding box center [172, 199] width 14 height 14
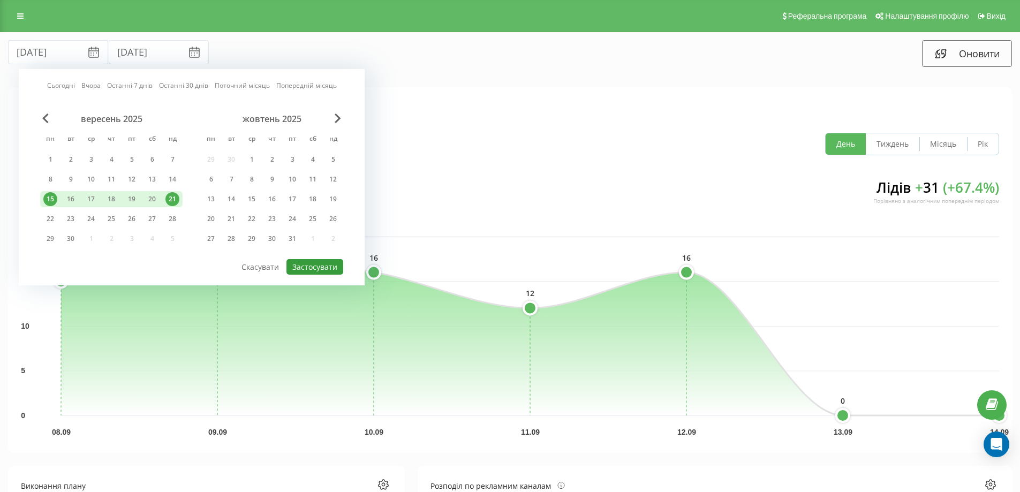
click at [327, 262] on button "Застосувати" at bounding box center [314, 267] width 57 height 16
type input "[DATE]"
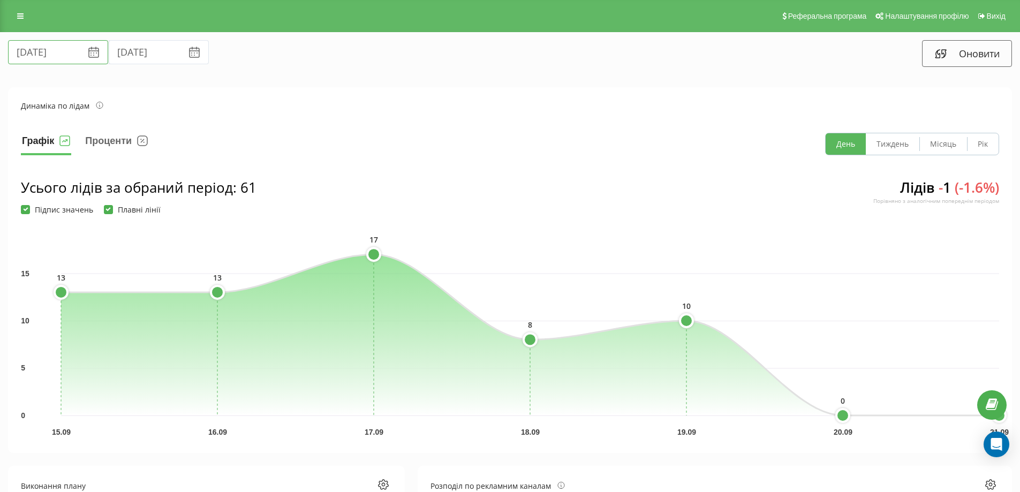
click at [54, 46] on input "[DATE]" at bounding box center [58, 52] width 100 height 24
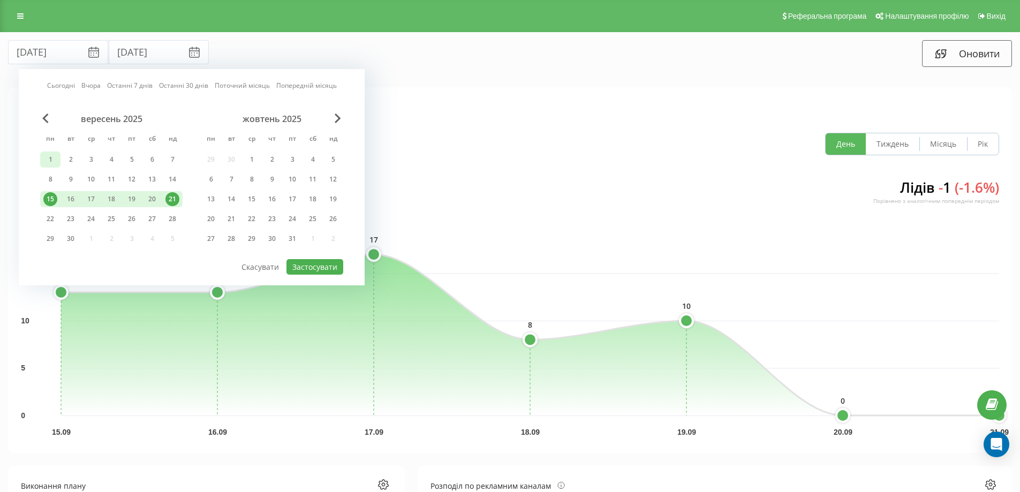
click at [52, 154] on div "1" at bounding box center [50, 160] width 14 height 14
click at [172, 194] on div "21" at bounding box center [172, 199] width 14 height 14
click at [330, 268] on button "Застосувати" at bounding box center [314, 267] width 57 height 16
type input "[DATE]"
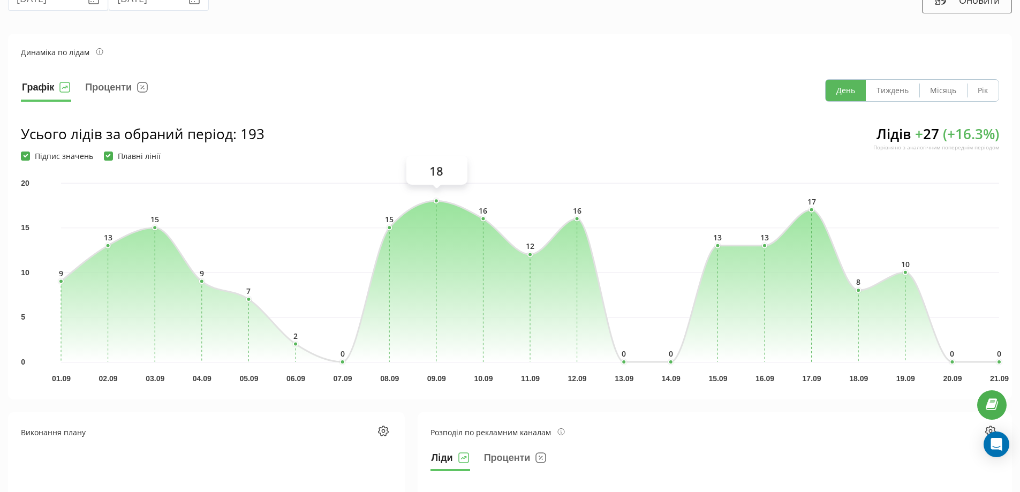
scroll to position [107, 0]
